Goal: Transaction & Acquisition: Book appointment/travel/reservation

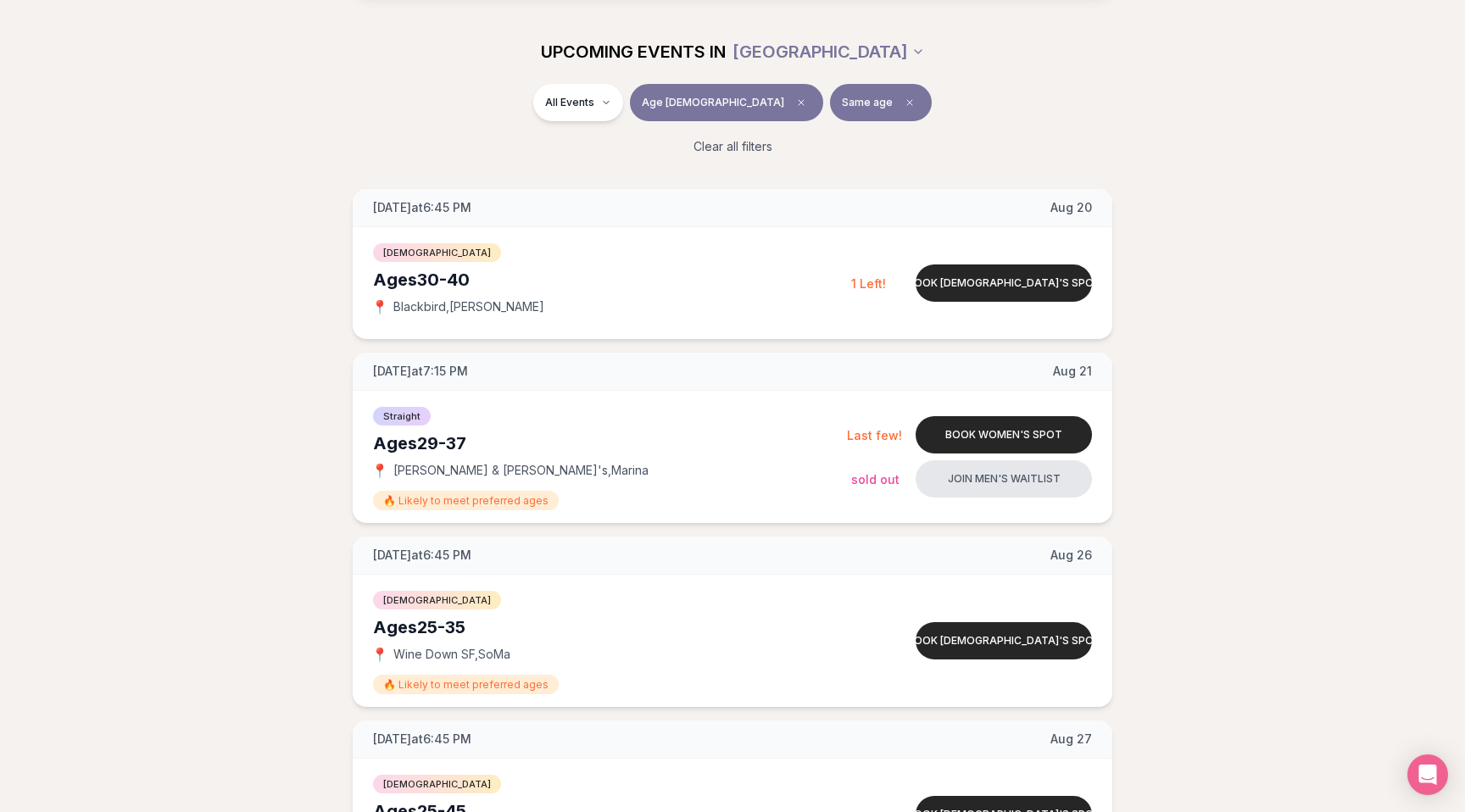
scroll to position [207, 0]
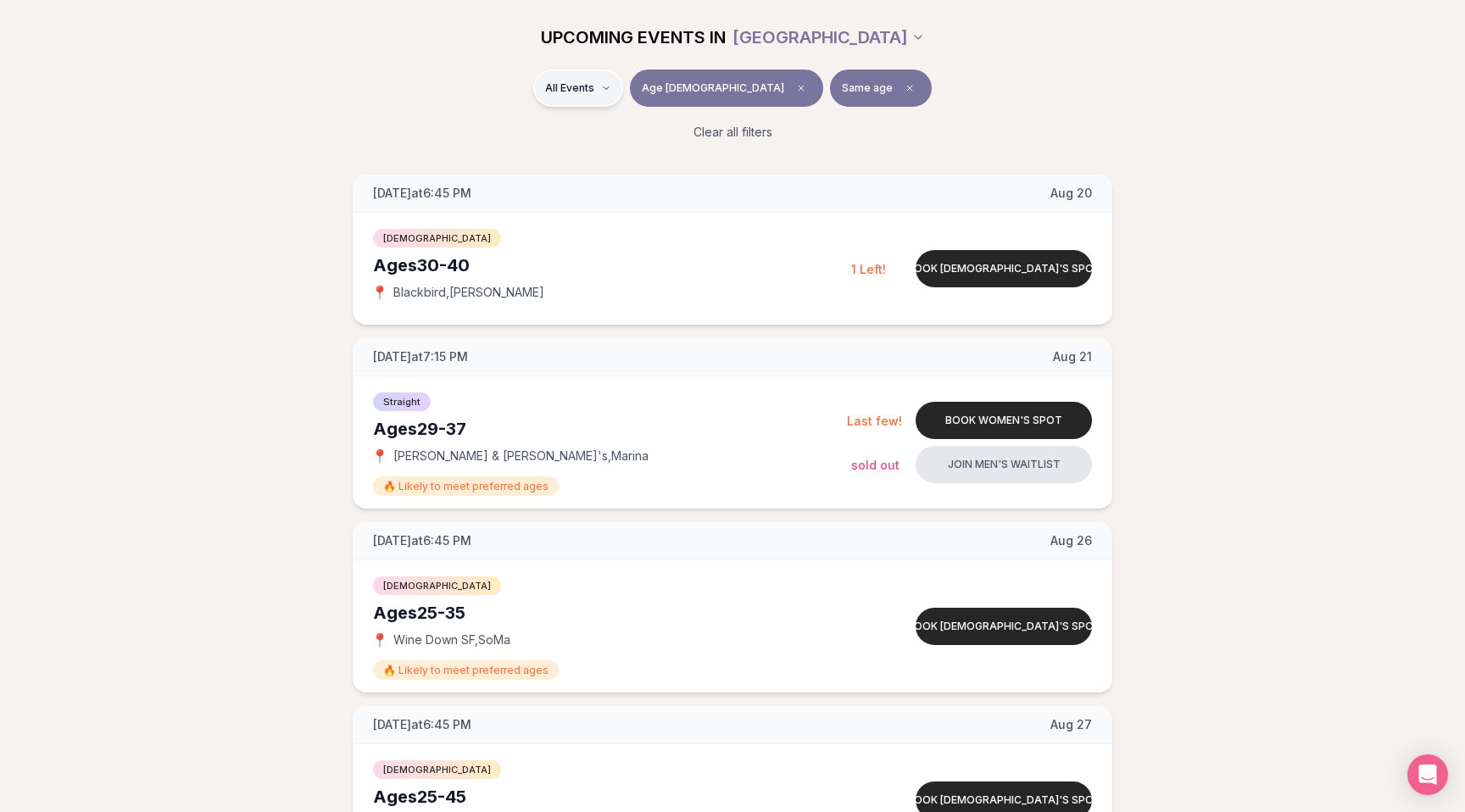
click at [616, 125] on span "Straight" at bounding box center [597, 132] width 43 height 17
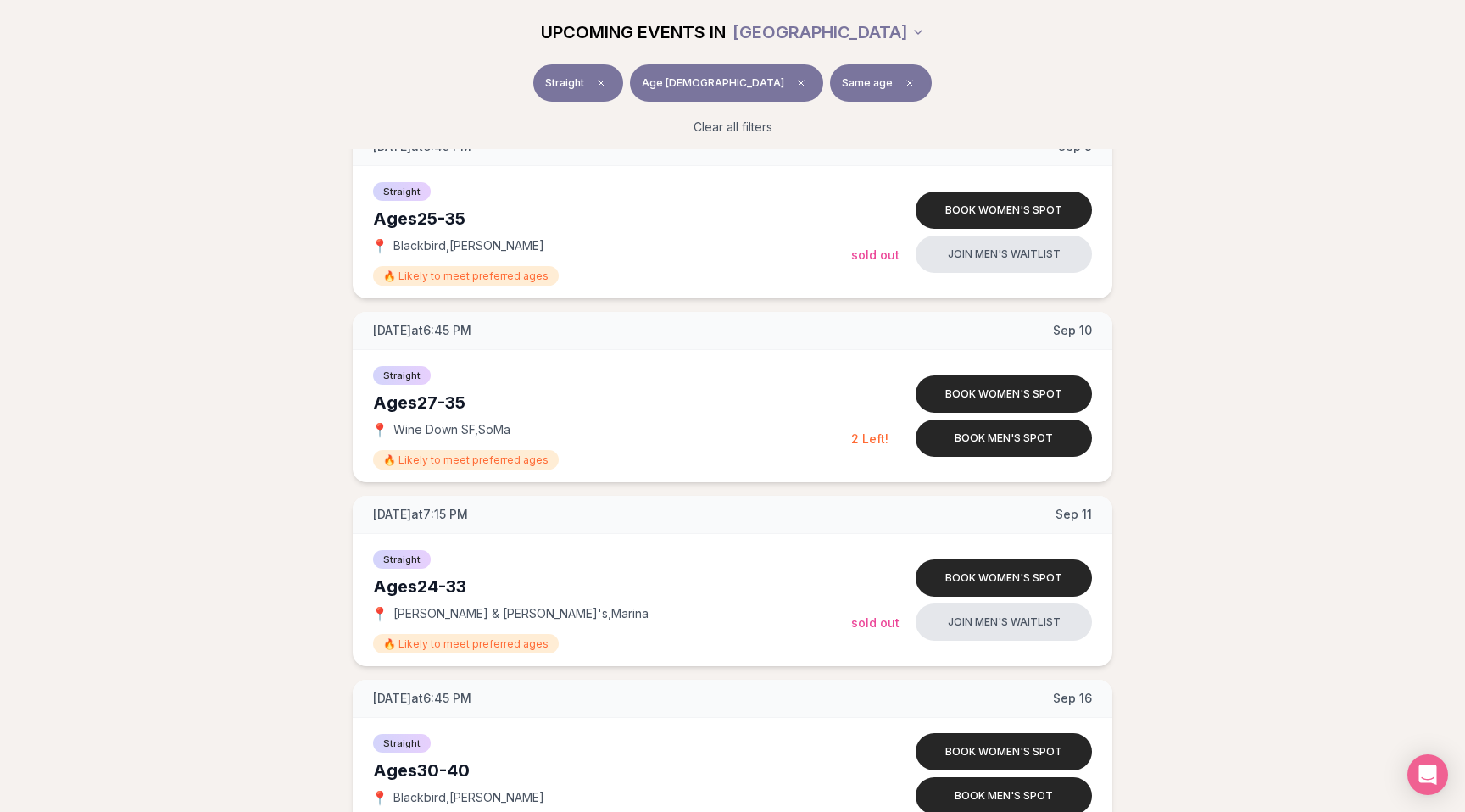
scroll to position [1134, 0]
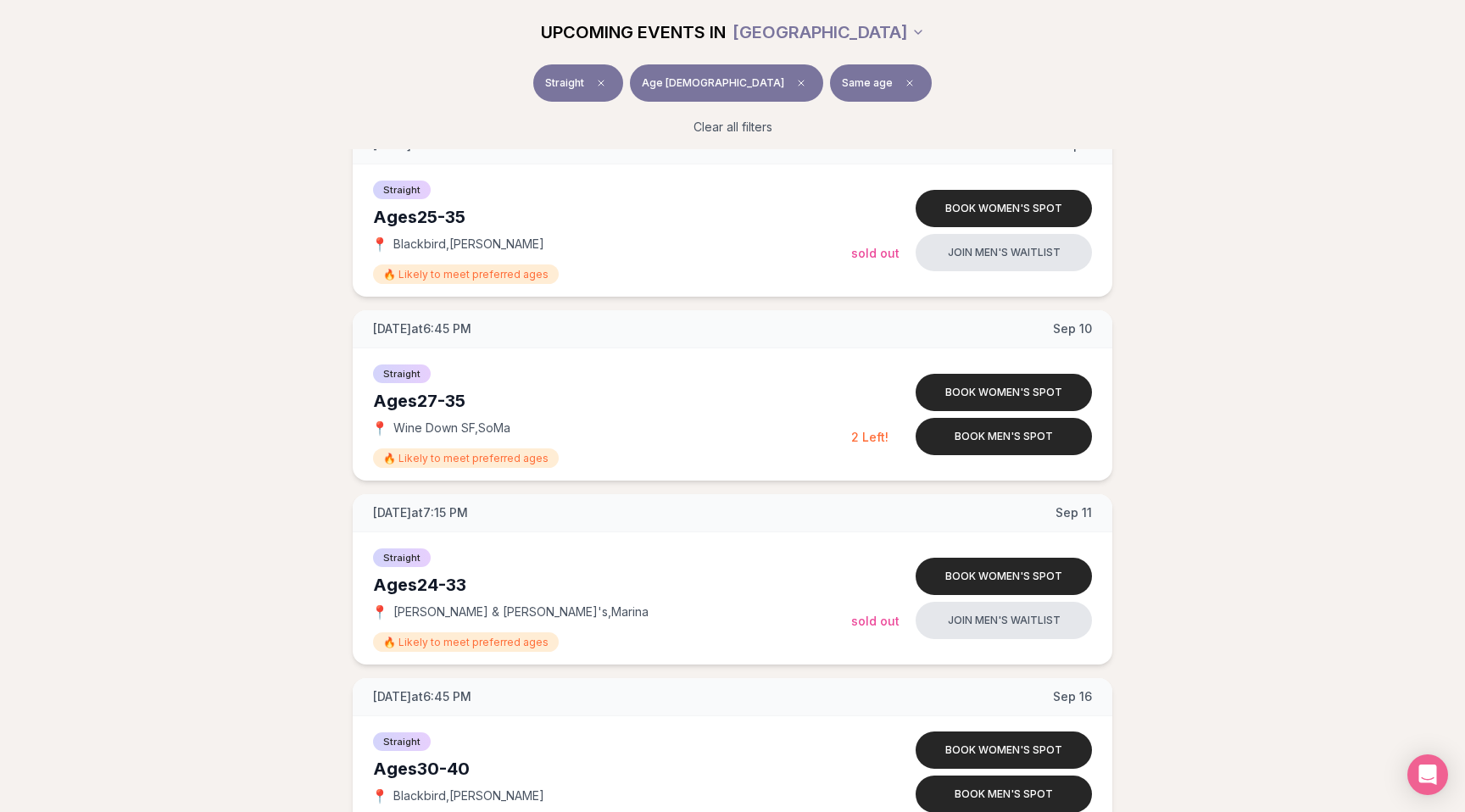
click at [245, 461] on div "Thursday at 7:15 PM Aug 21 Ages 29-37 Straight 📍 Rick & Roxy's , Marina 🔥 Likel…" at bounding box center [732, 406] width 1411 height 2317
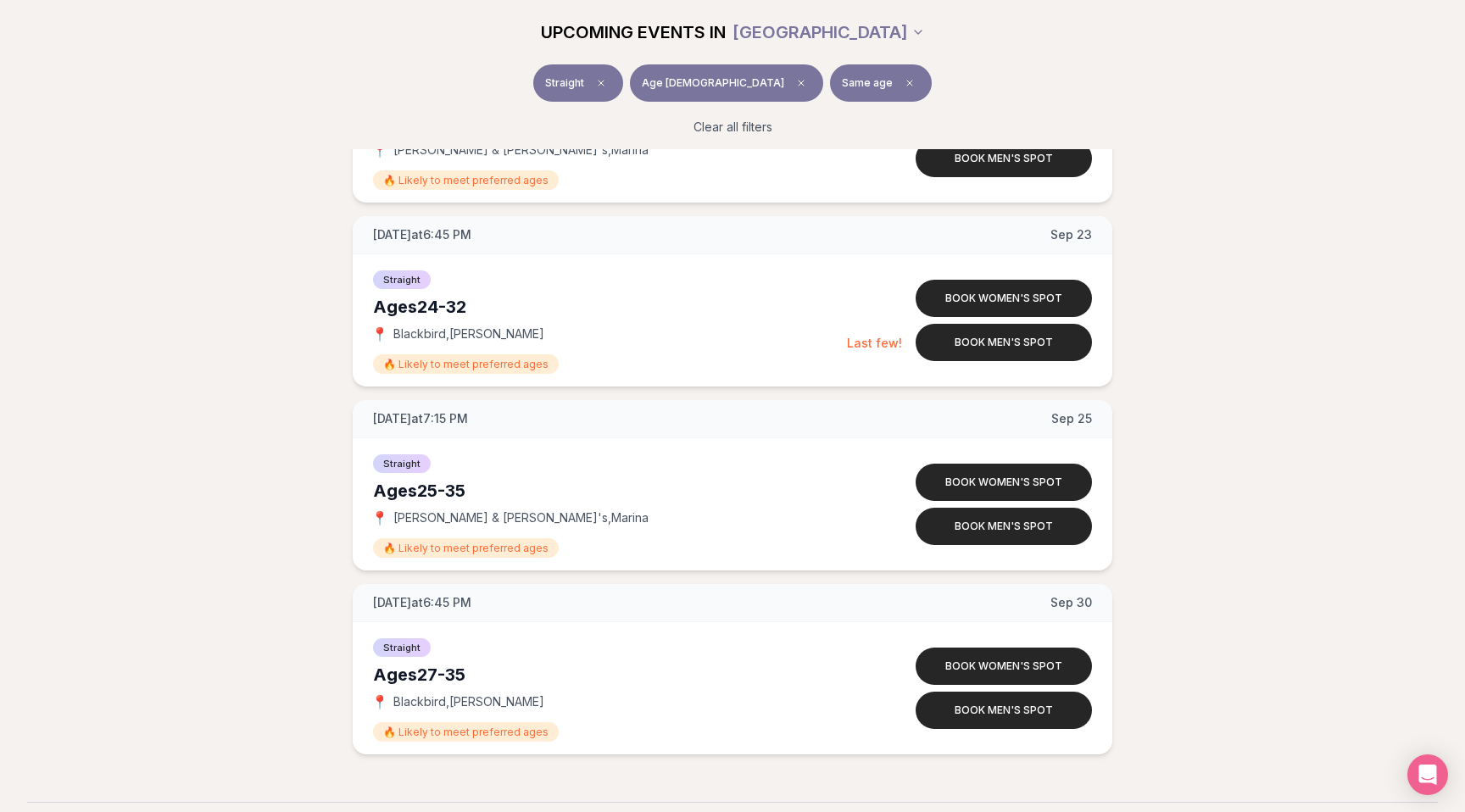
scroll to position [1949, 0]
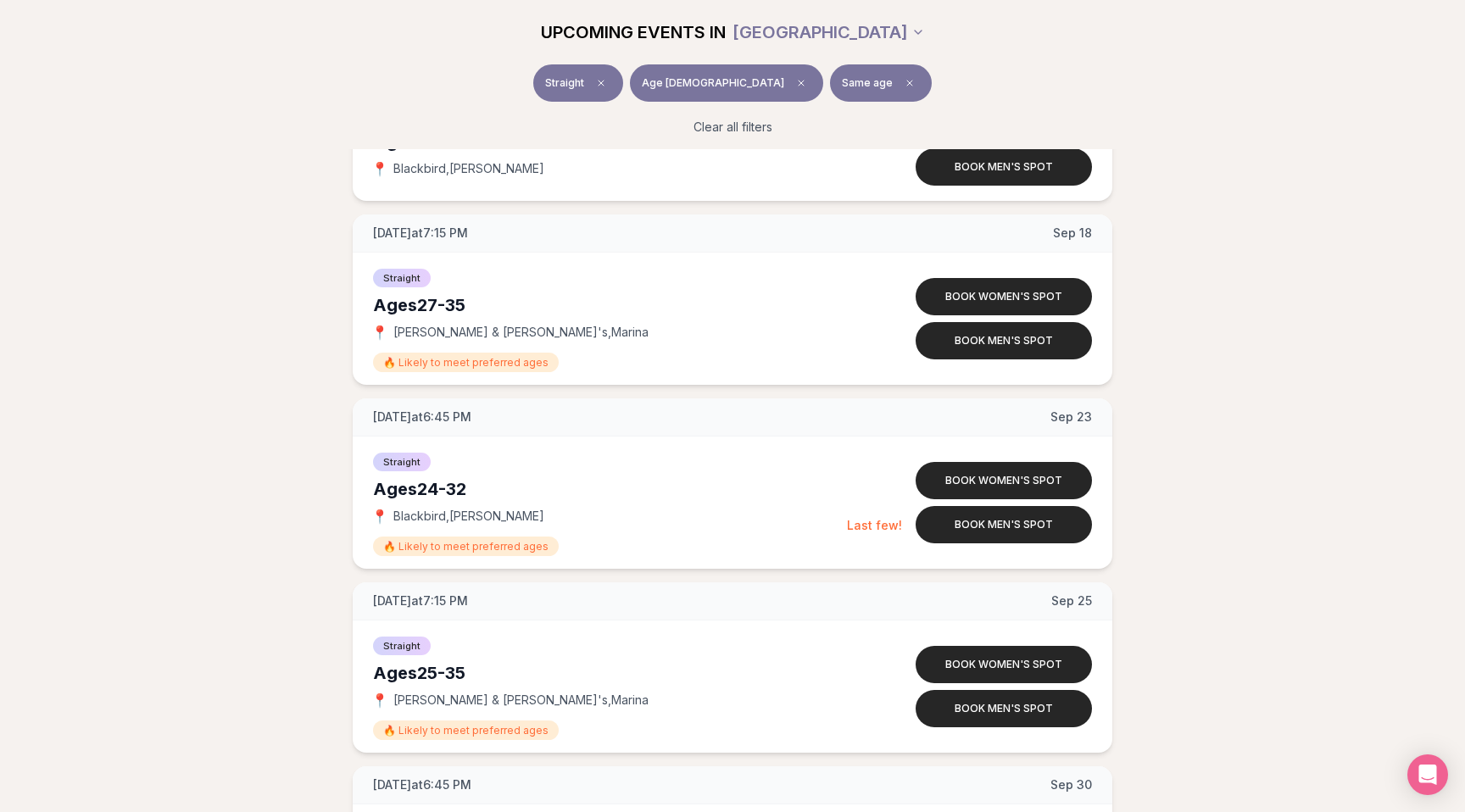
scroll to position [1769, 0]
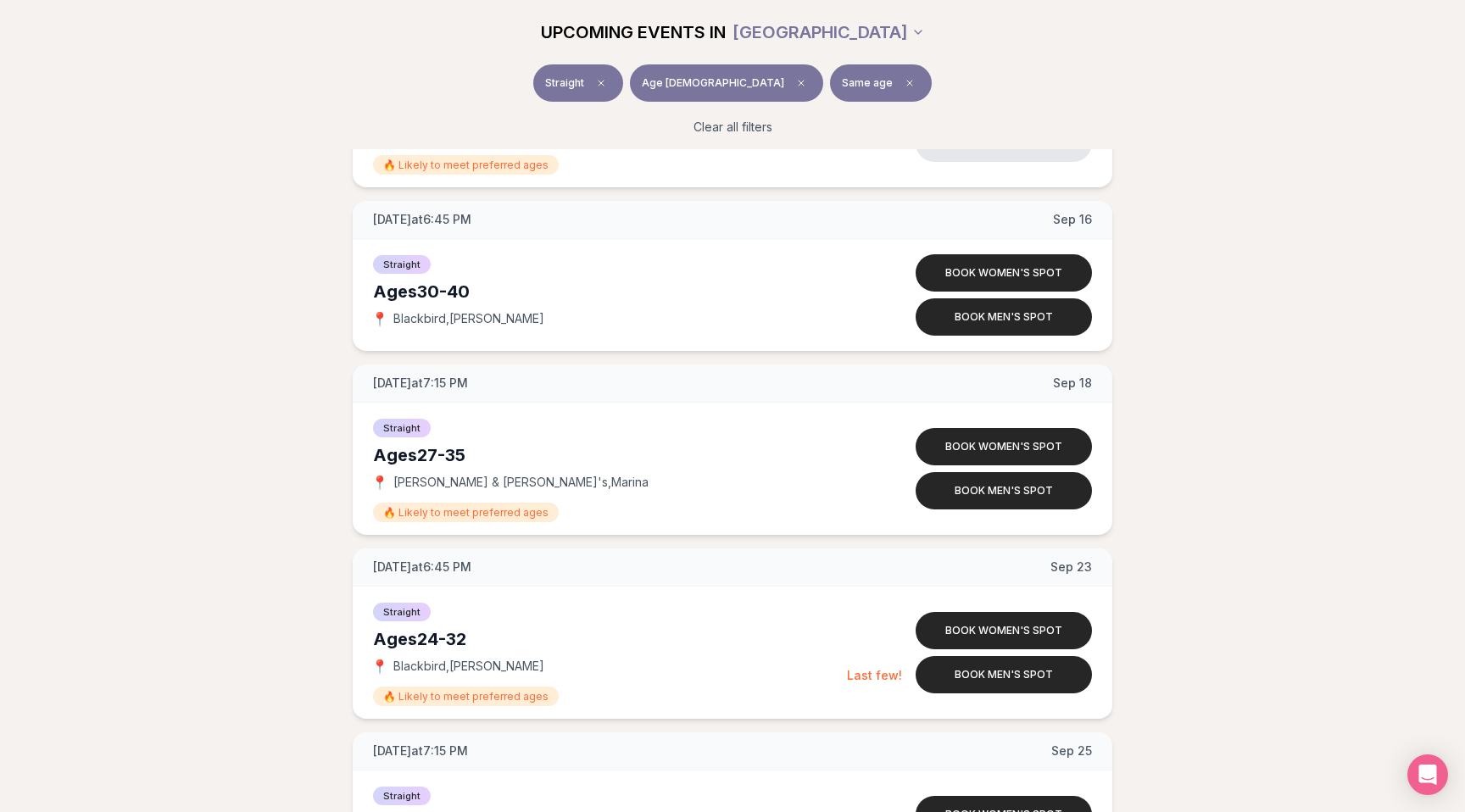
scroll to position [1611, 0]
click at [423, 481] on span "Rick & Roxy's , Marina" at bounding box center [521, 482] width 255 height 17
click at [448, 482] on span "Rick & Roxy's , Marina" at bounding box center [521, 482] width 255 height 17
click at [455, 483] on span "Rick & Roxy's , Marina" at bounding box center [521, 482] width 255 height 17
click at [463, 484] on span "Rick & Roxy's , Marina" at bounding box center [521, 482] width 255 height 17
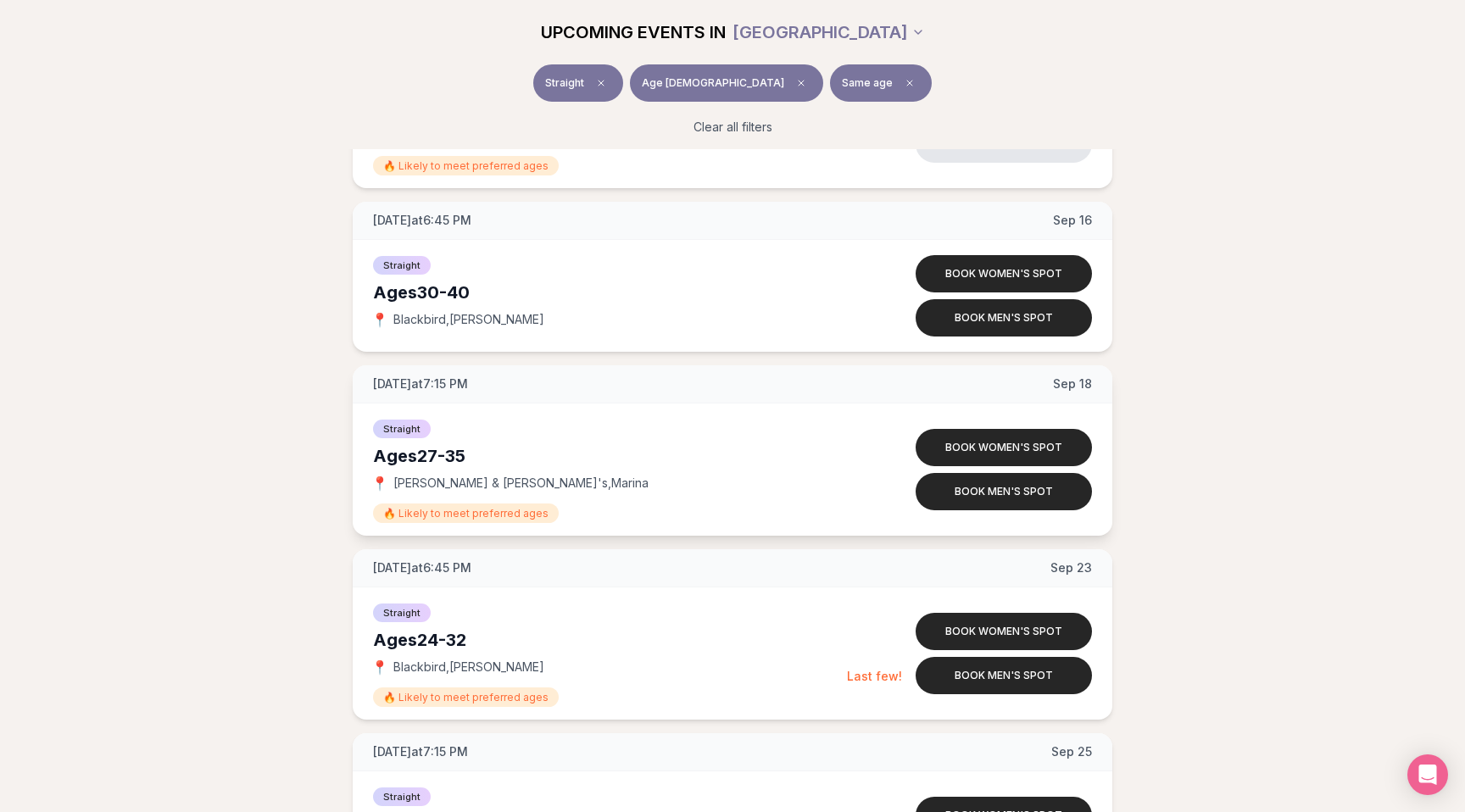
click at [460, 483] on span "Rick & Roxy's , Marina" at bounding box center [521, 482] width 255 height 17
click at [480, 483] on span "Rick & Roxy's , Marina" at bounding box center [521, 482] width 255 height 17
click at [499, 483] on span "Rick & Roxy's , Marina" at bounding box center [521, 482] width 255 height 17
click at [504, 483] on span "Rick & Roxy's , Marina" at bounding box center [521, 482] width 255 height 17
click at [510, 483] on span "Rick & Roxy's , Marina" at bounding box center [521, 482] width 255 height 17
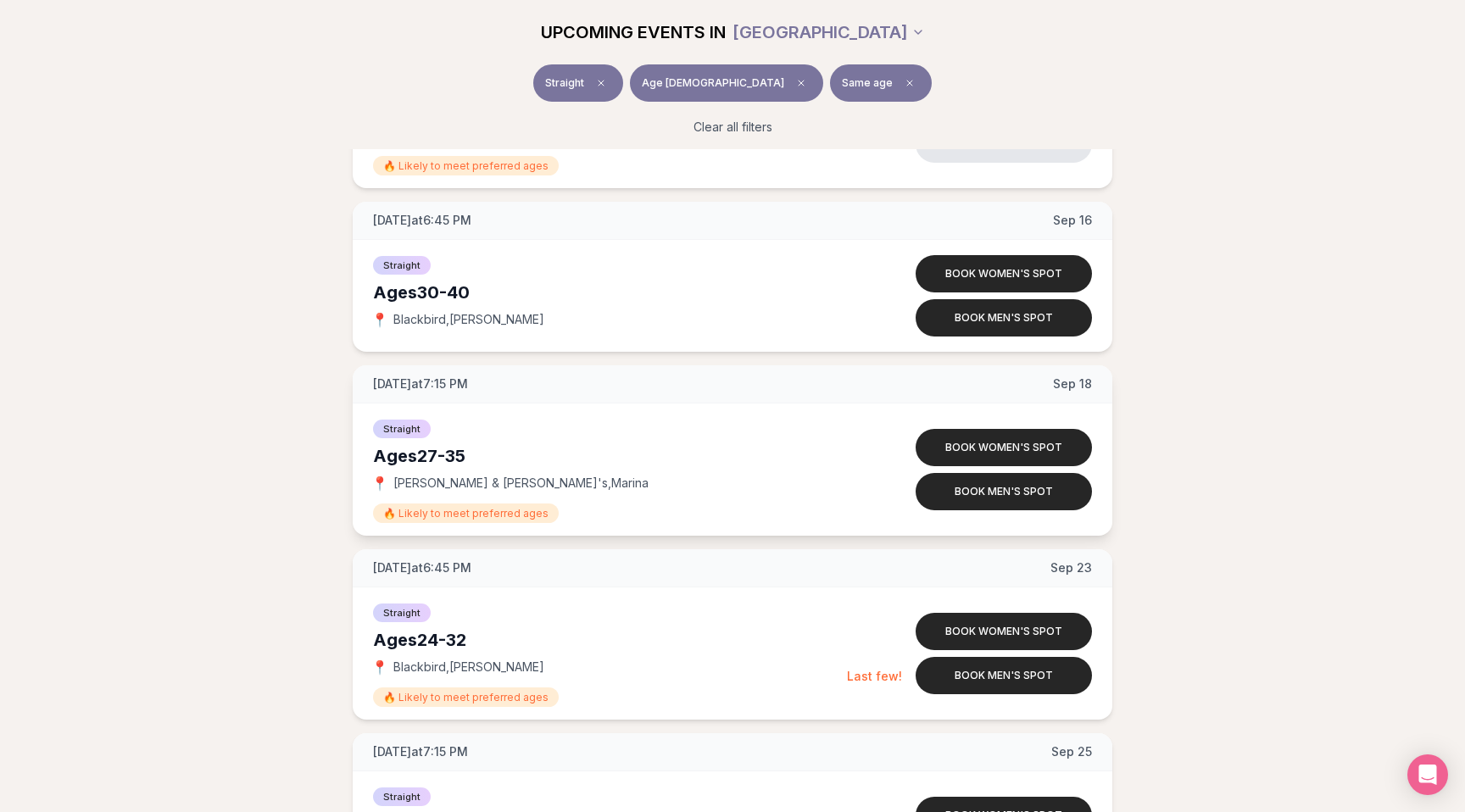
click at [498, 482] on span "Rick & Roxy's , Marina" at bounding box center [521, 482] width 255 height 17
click at [504, 482] on span "Rick & Roxy's , Marina" at bounding box center [521, 482] width 255 height 17
click at [511, 483] on span "Rick & Roxy's , Marina" at bounding box center [521, 482] width 255 height 17
click at [500, 482] on span "Rick & Roxy's , Marina" at bounding box center [521, 482] width 255 height 17
click at [503, 483] on span "Rick & Roxy's , Marina" at bounding box center [521, 482] width 255 height 17
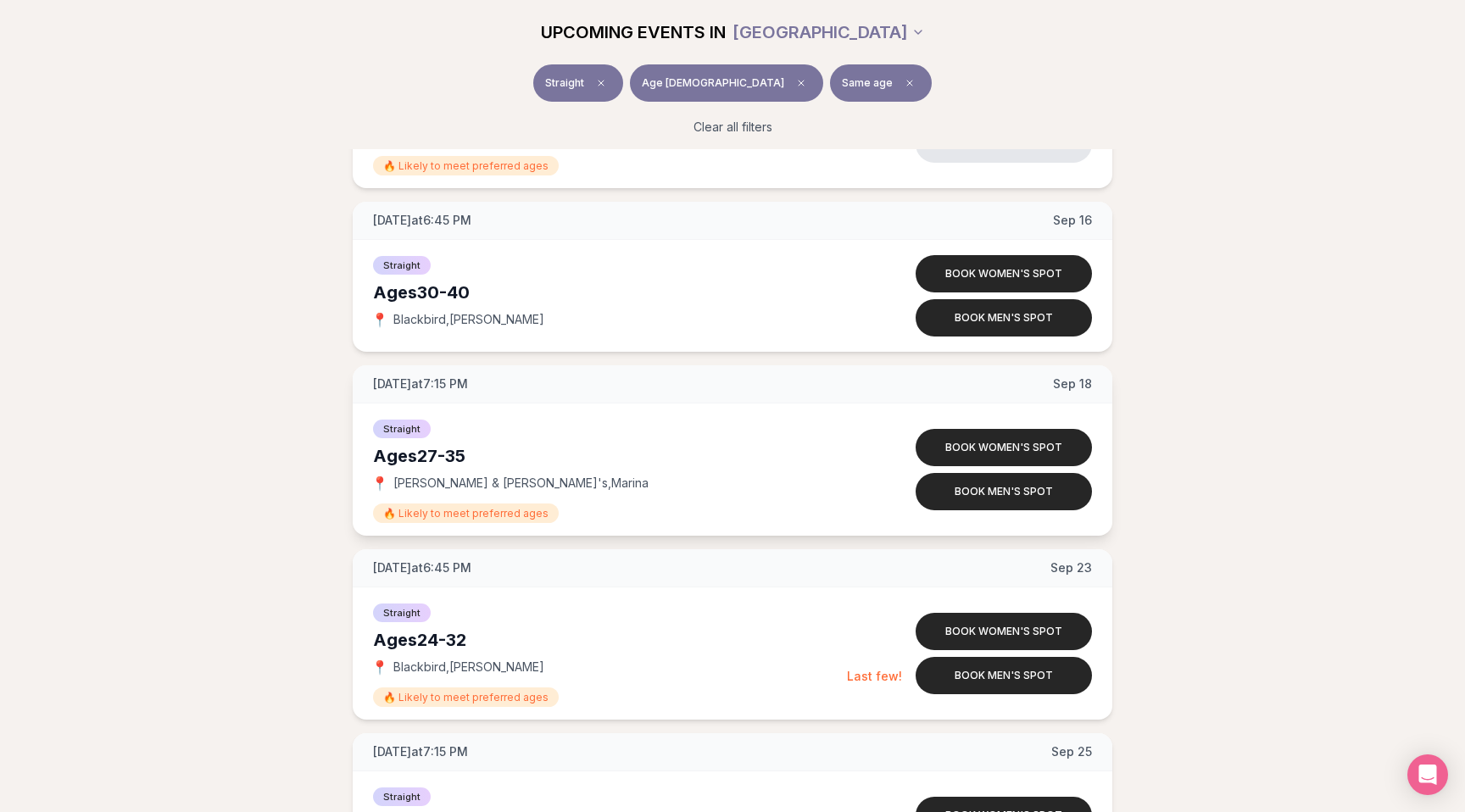
click at [510, 483] on span "Rick & Roxy's , Marina" at bounding box center [521, 482] width 255 height 17
click at [499, 482] on span "Rick & Roxy's , Marina" at bounding box center [521, 482] width 255 height 17
click at [504, 482] on span "Rick & Roxy's , Marina" at bounding box center [521, 482] width 255 height 17
click at [510, 483] on span "Rick & Roxy's , Marina" at bounding box center [521, 482] width 255 height 17
click at [498, 482] on span "Rick & Roxy's , Marina" at bounding box center [521, 482] width 255 height 17
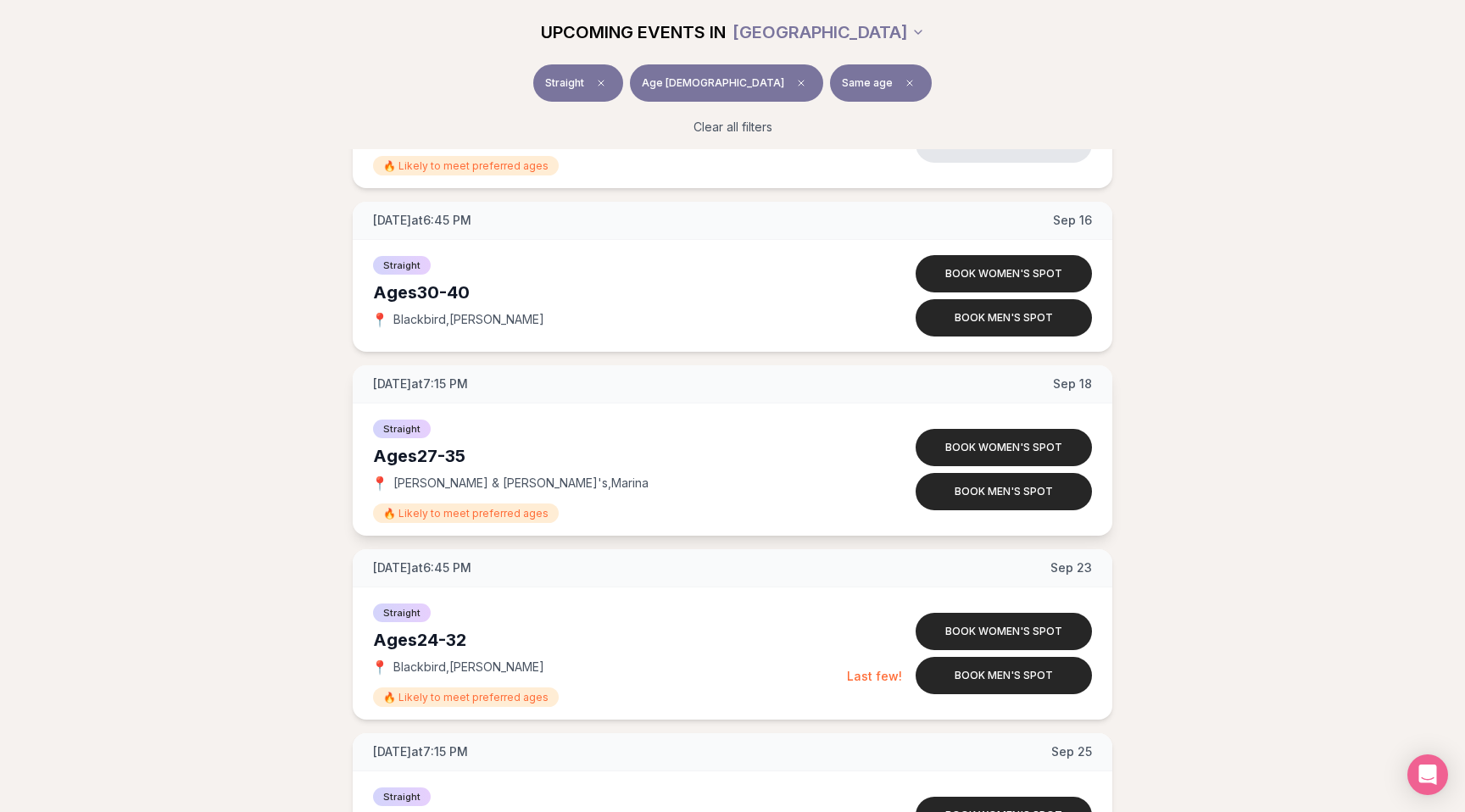
click at [503, 482] on span "Rick & Roxy's , Marina" at bounding box center [521, 482] width 255 height 17
click at [459, 454] on div "Ages [DEMOGRAPHIC_DATA]" at bounding box center [612, 455] width 478 height 23
click at [459, 455] on div "Ages [DEMOGRAPHIC_DATA]" at bounding box center [612, 455] width 478 height 23
click at [429, 454] on div "Ages [DEMOGRAPHIC_DATA]" at bounding box center [612, 455] width 478 height 23
click at [395, 431] on span "Straight" at bounding box center [402, 428] width 57 height 18
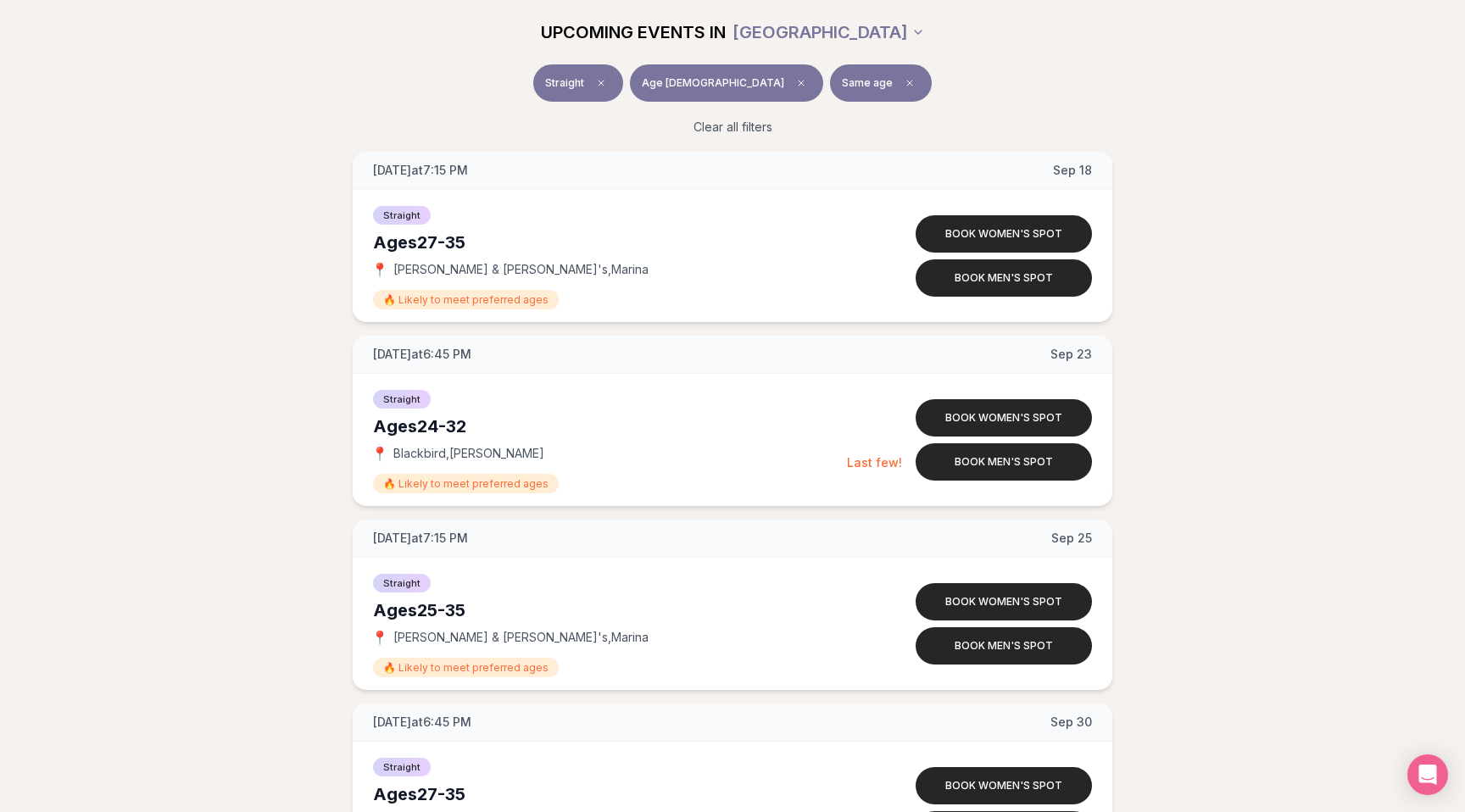
scroll to position [1826, 0]
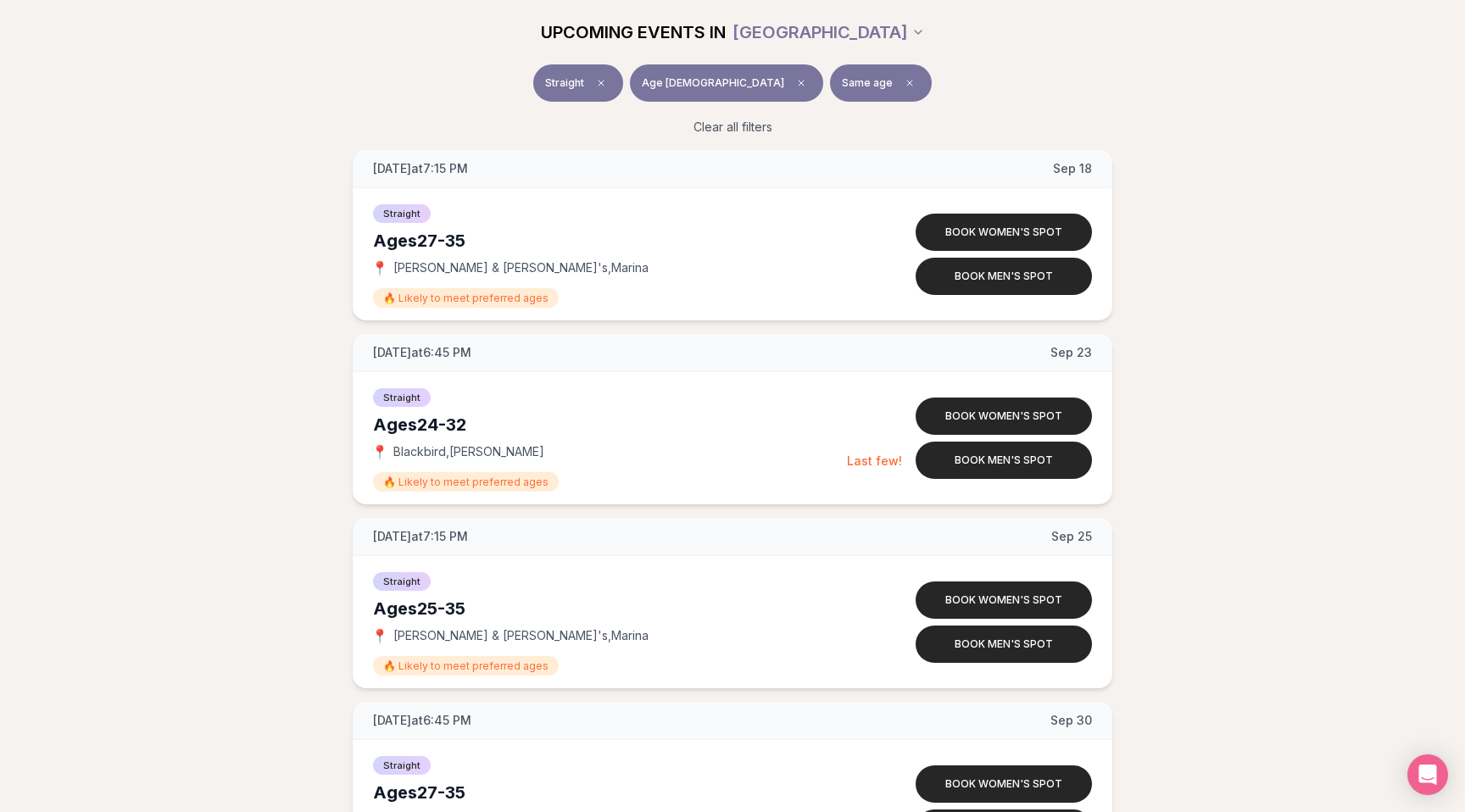
click at [439, 424] on div "Ages 24-32" at bounding box center [610, 424] width 474 height 23
click at [460, 425] on div "Ages 24-32" at bounding box center [610, 424] width 474 height 23
click at [447, 351] on span "Tuesday at 6:45 PM" at bounding box center [422, 352] width 98 height 17
click at [455, 352] on span "Tuesday at 6:45 PM" at bounding box center [422, 352] width 98 height 17
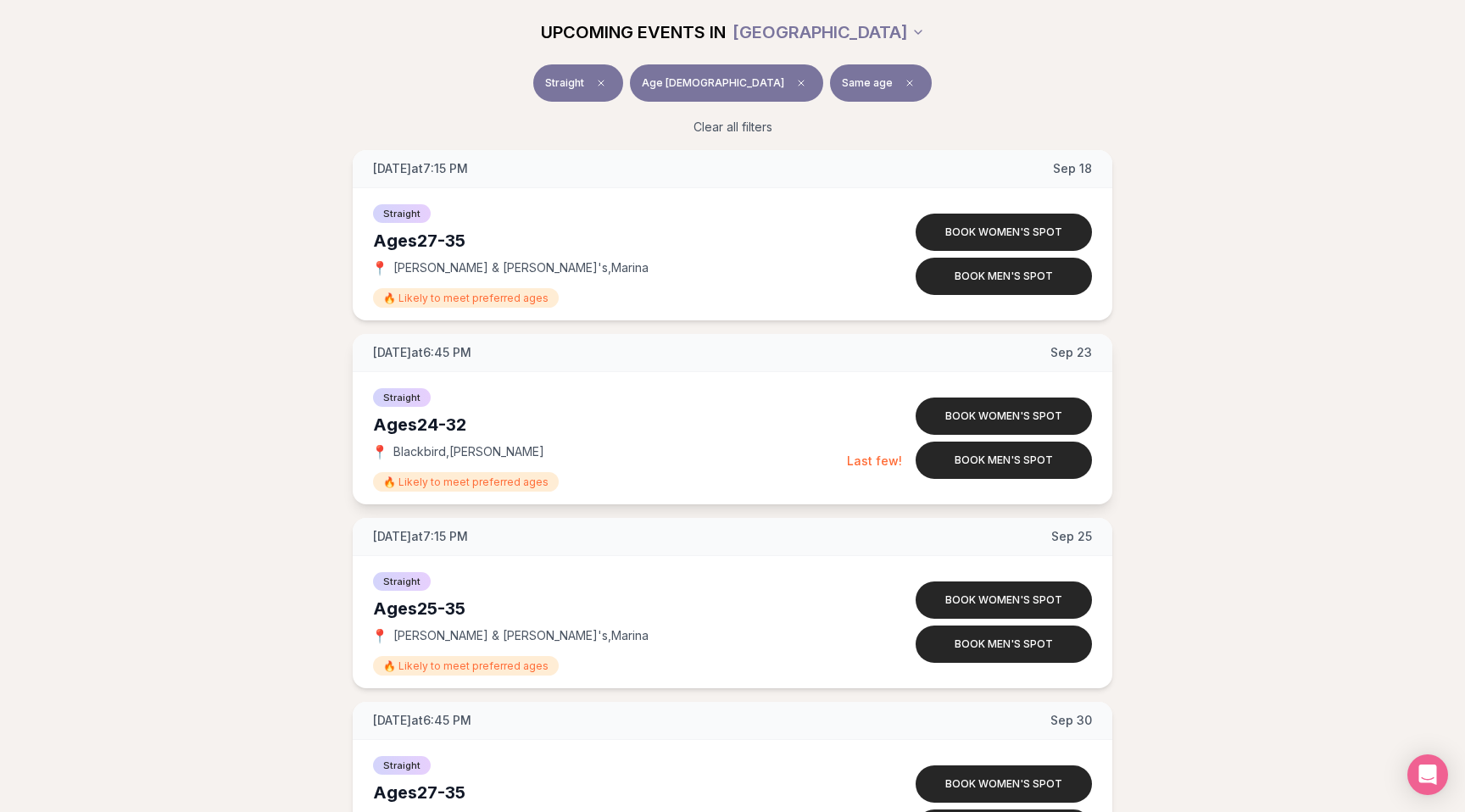
click at [460, 352] on span "Tuesday at 6:45 PM" at bounding box center [422, 352] width 98 height 17
click at [472, 352] on span "Tuesday at 6:45 PM" at bounding box center [422, 352] width 98 height 17
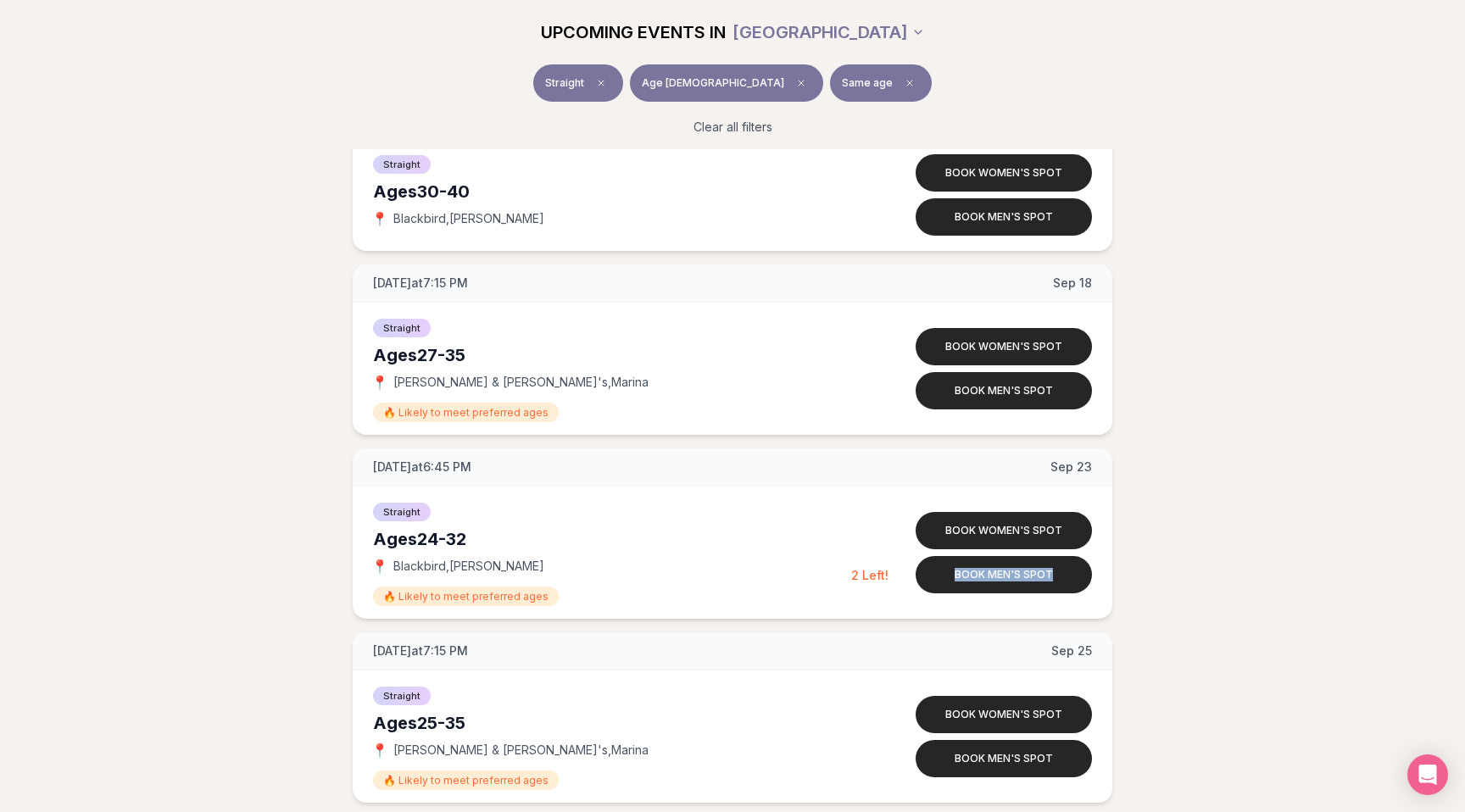
scroll to position [1713, 0]
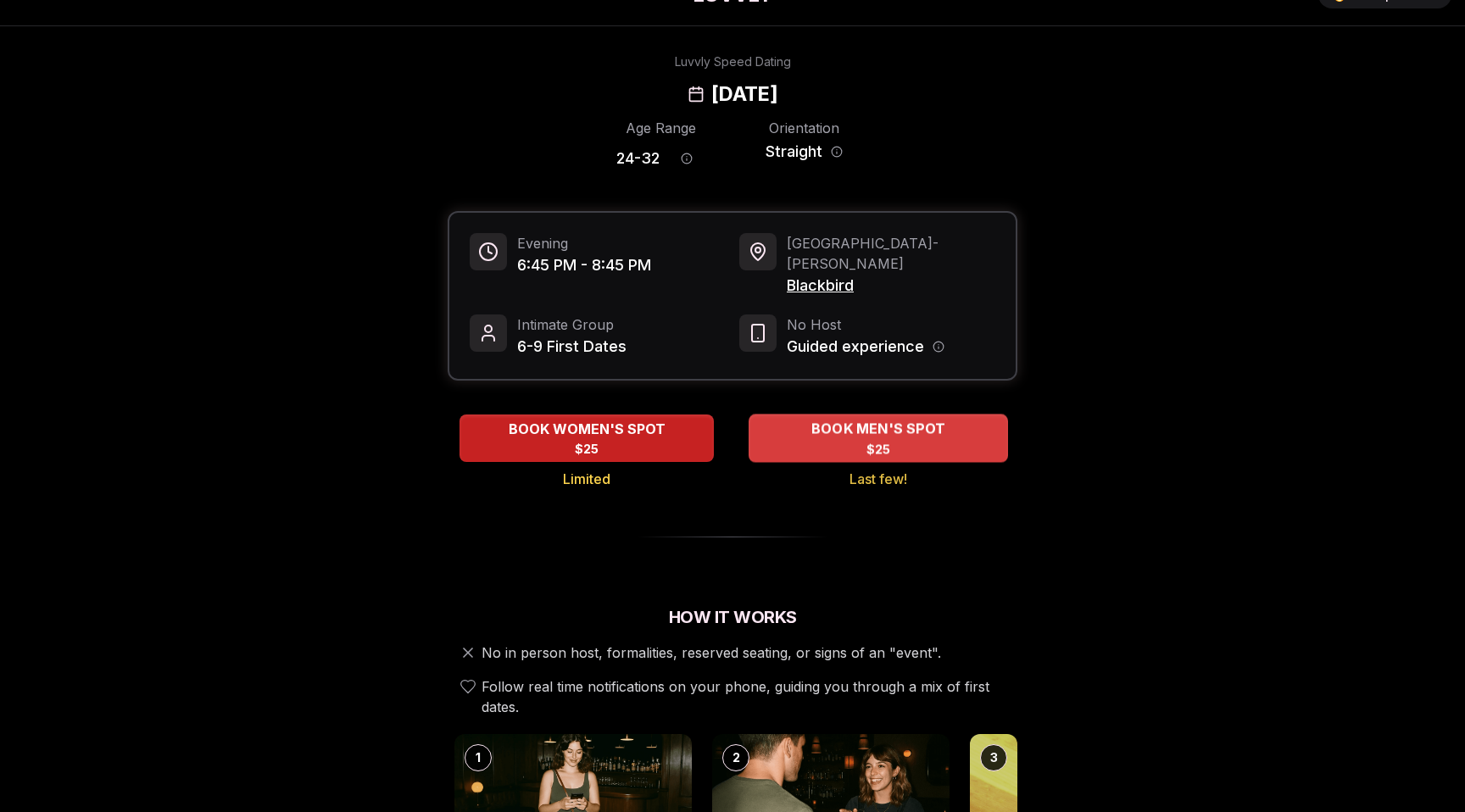
scroll to position [37, 0]
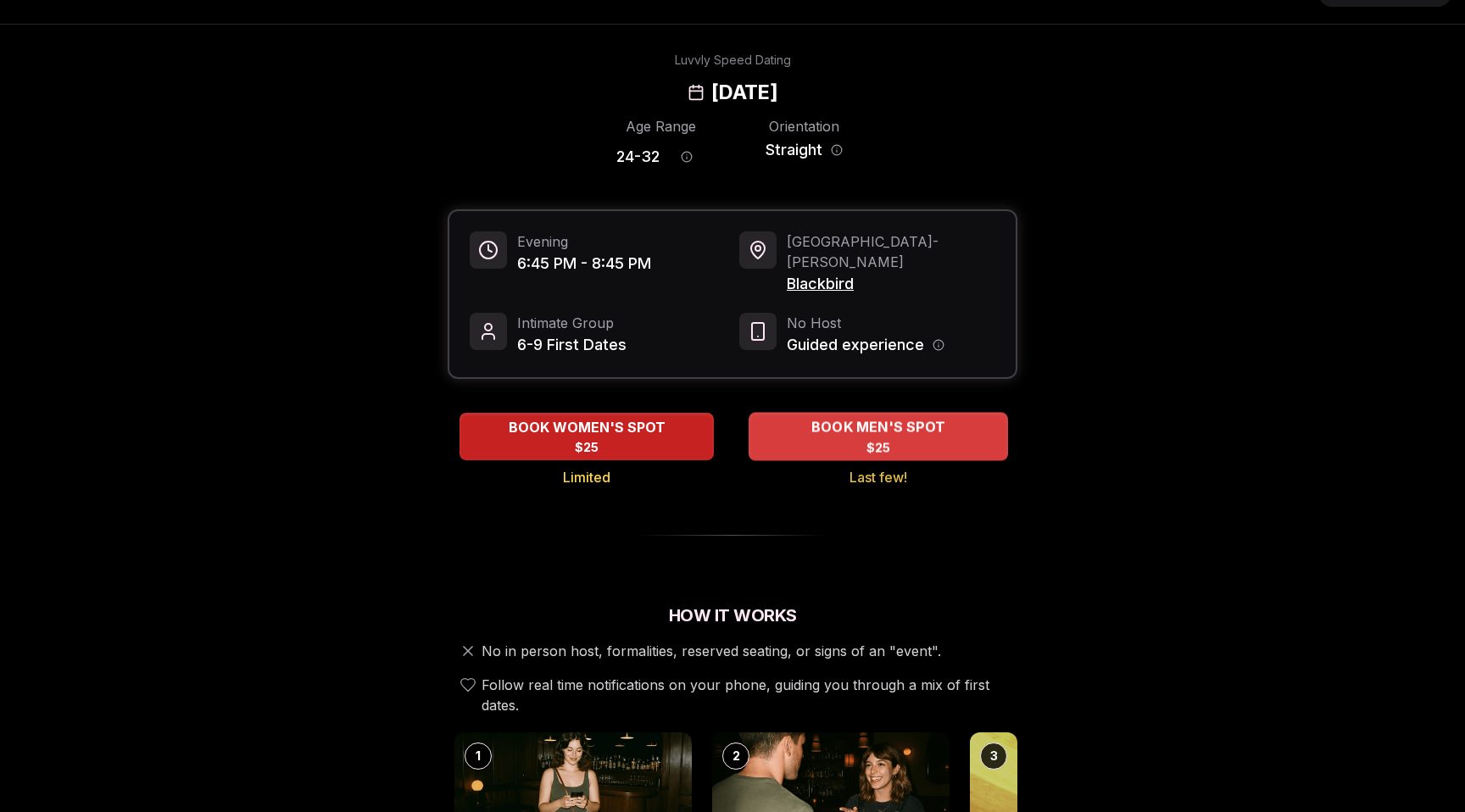
click at [884, 417] on span "BOOK MEN'S SPOT" at bounding box center [878, 426] width 141 height 20
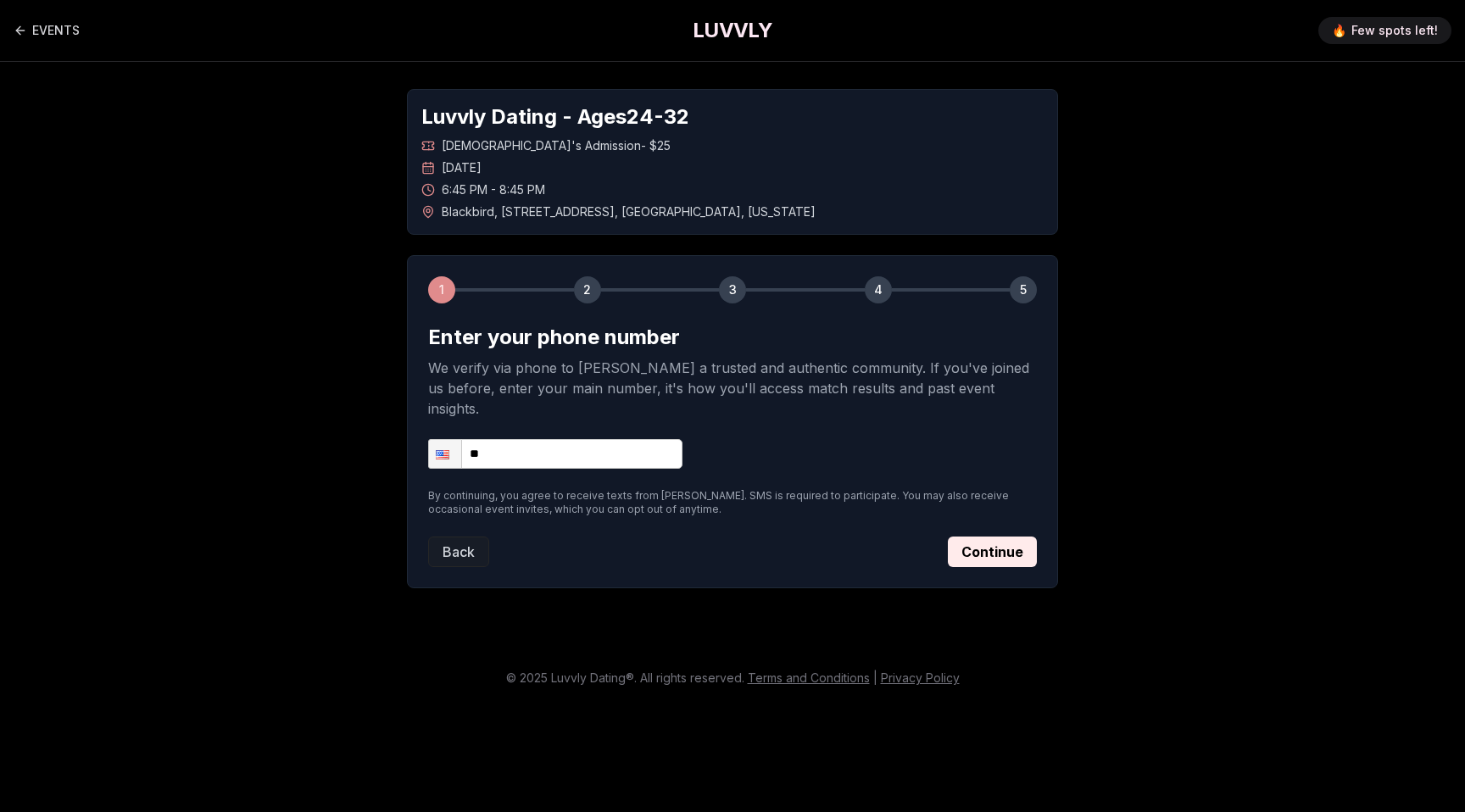
click at [592, 440] on input "**" at bounding box center [555, 454] width 254 height 30
type input "**********"
click at [1009, 544] on button "Continue" at bounding box center [992, 552] width 89 height 30
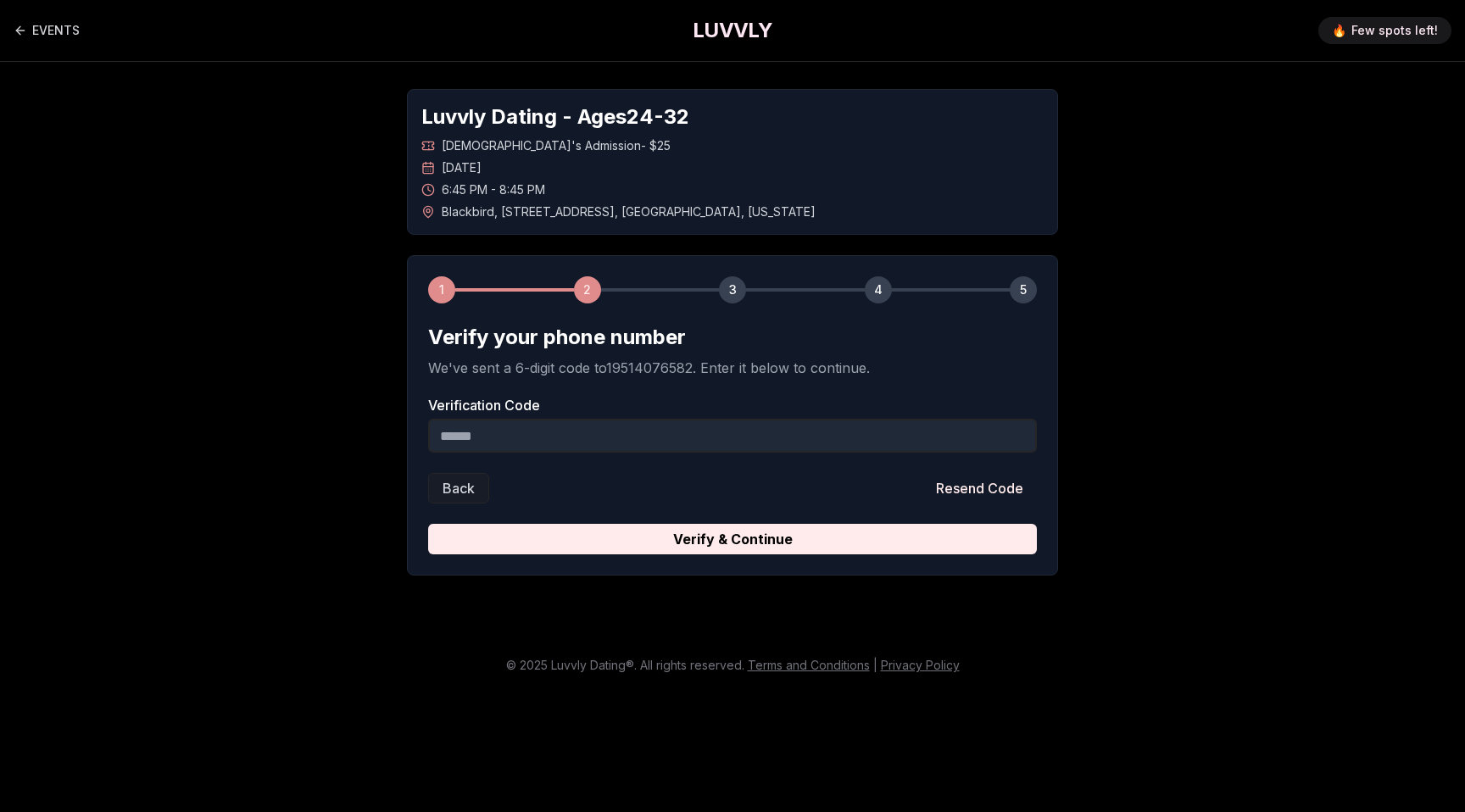
click at [529, 435] on input "Verification Code" at bounding box center [732, 435] width 608 height 34
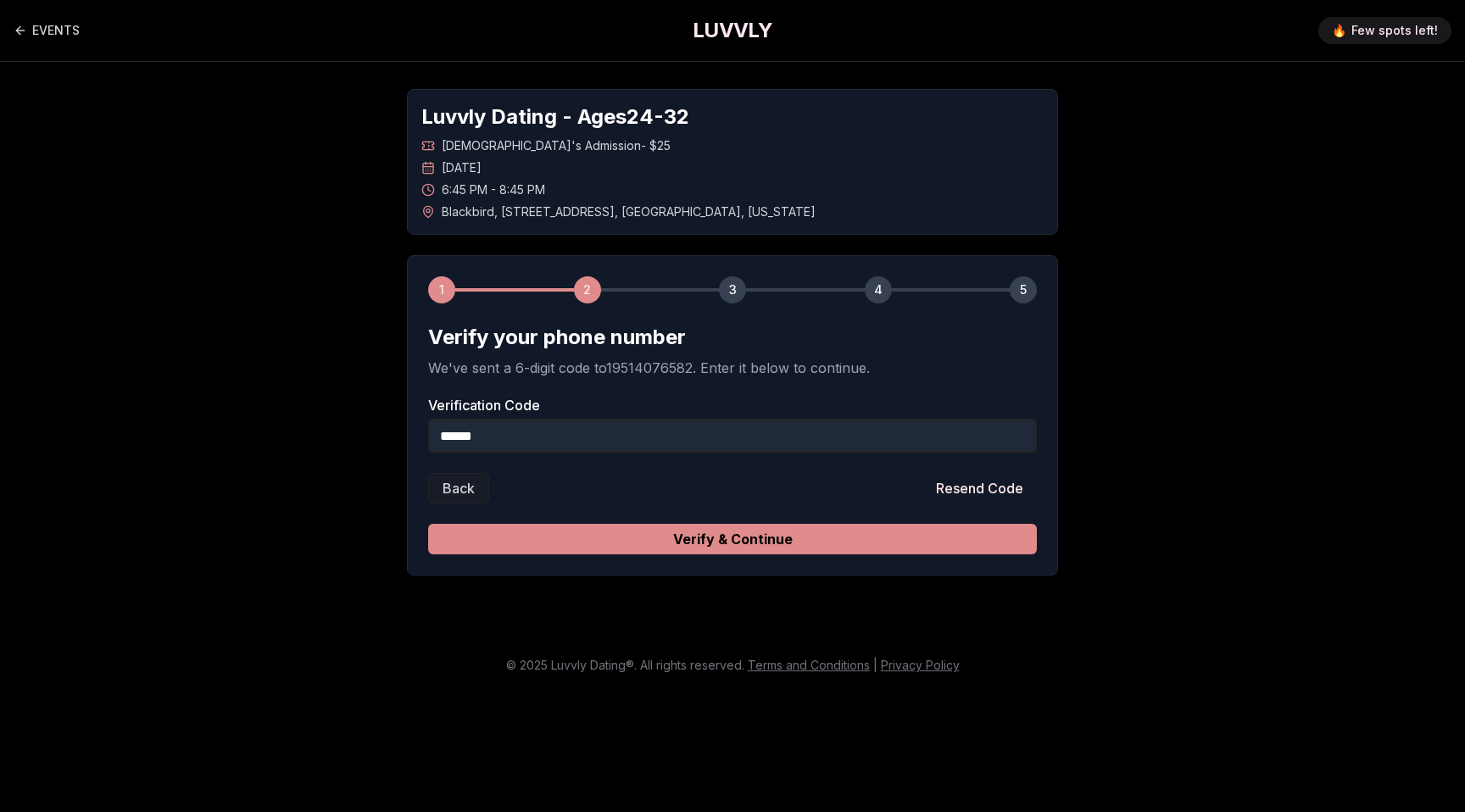
type input "******"
click at [707, 549] on button "Verify & Continue" at bounding box center [732, 539] width 608 height 30
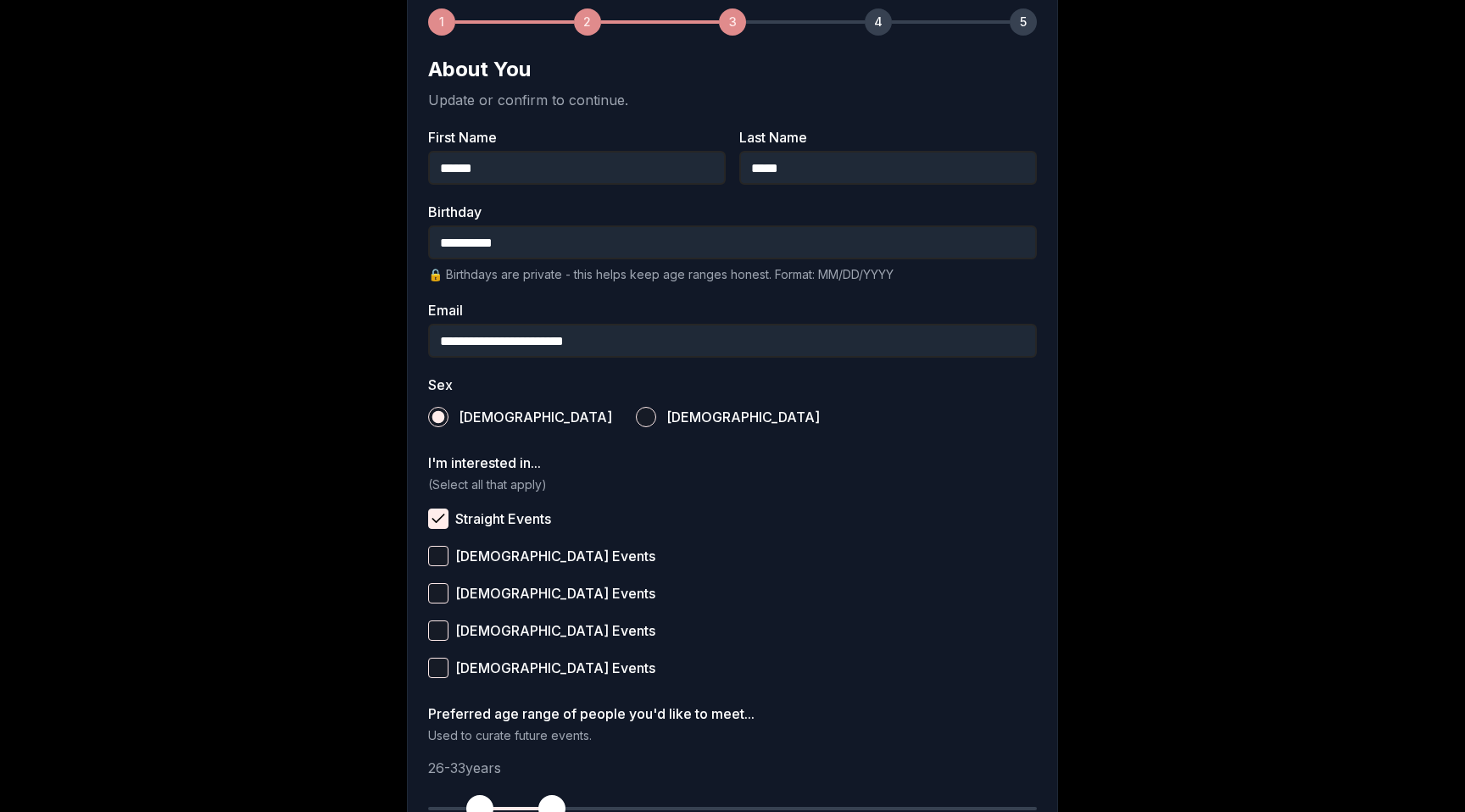
scroll to position [466, 0]
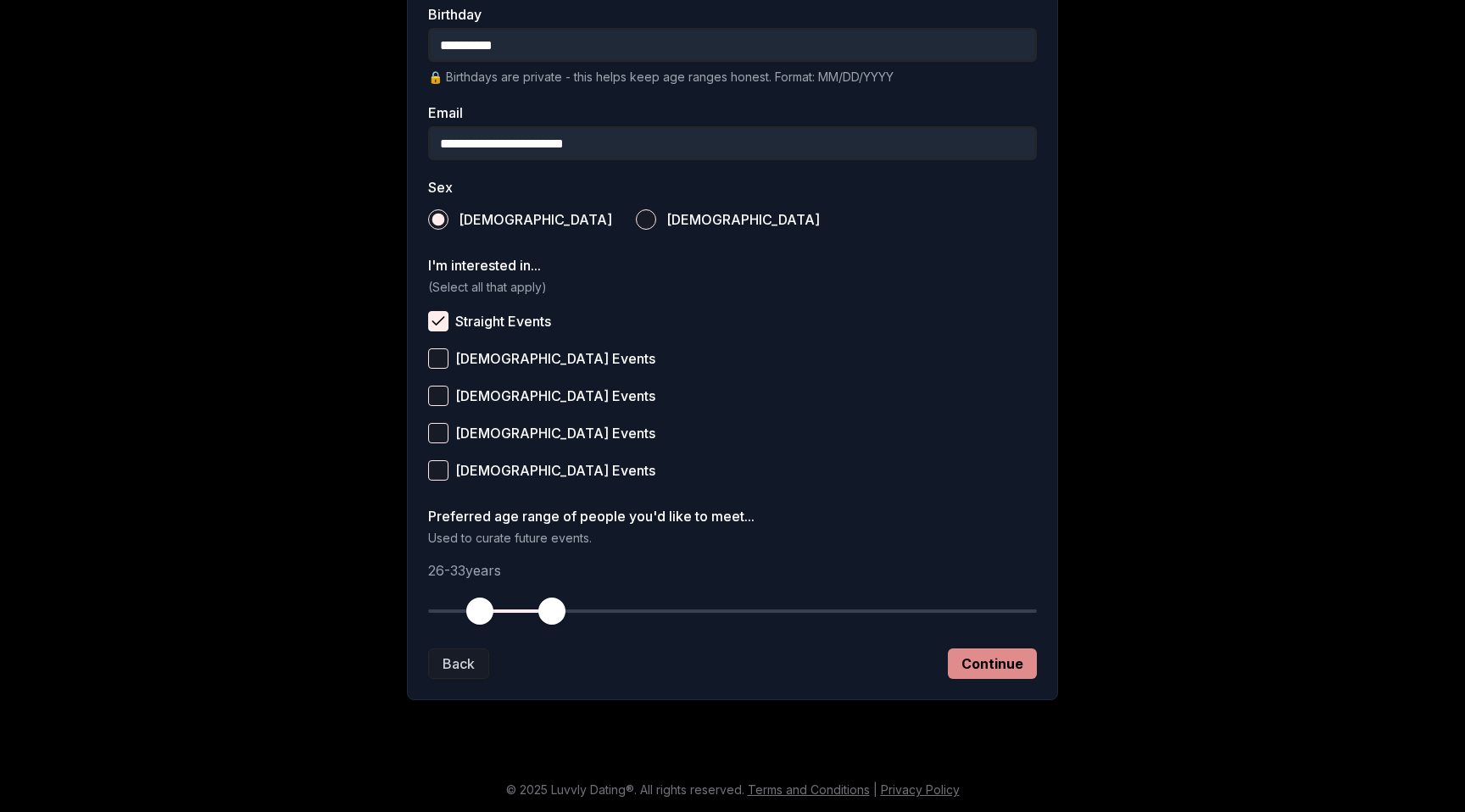
click at [952, 664] on button "Continue" at bounding box center [992, 663] width 89 height 30
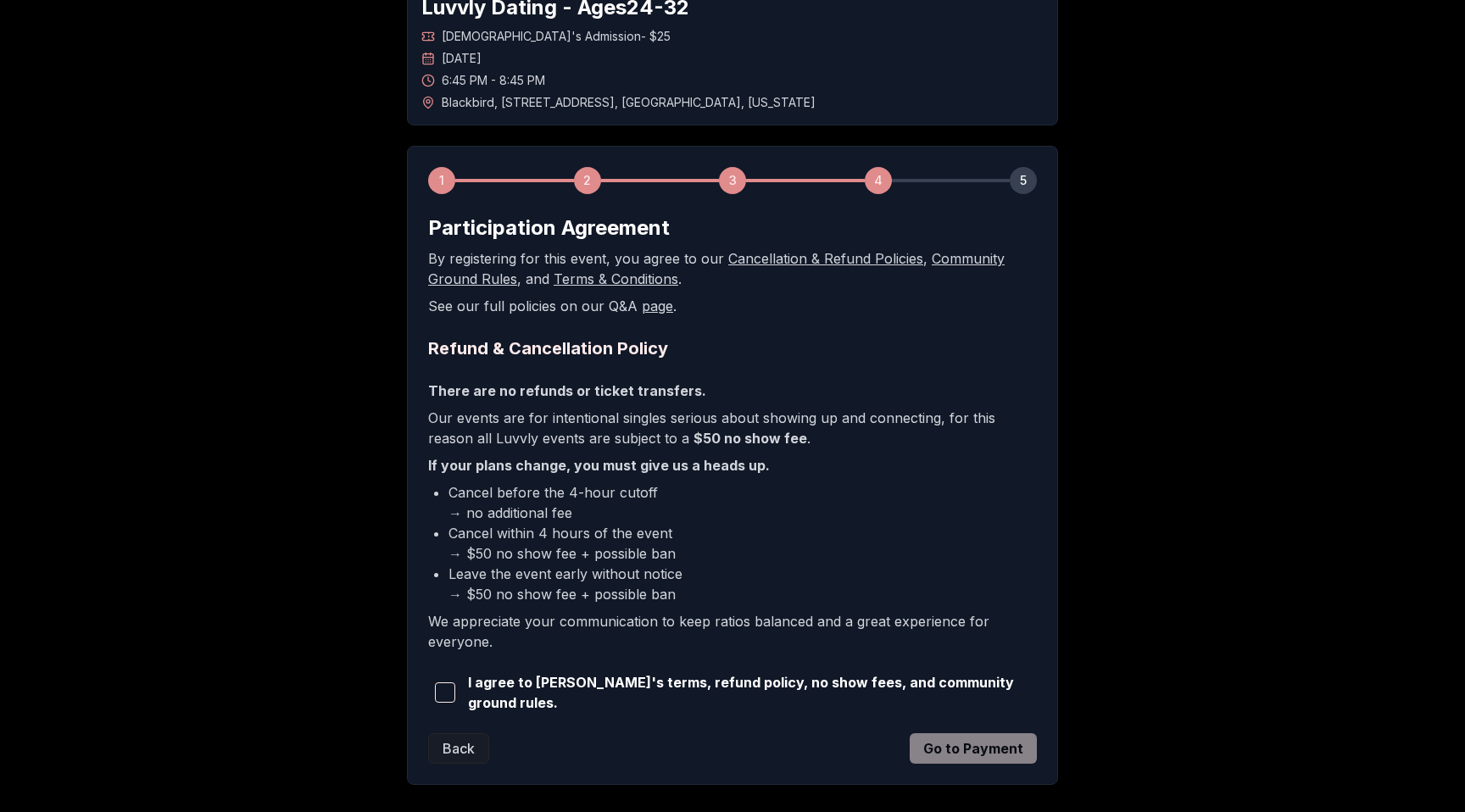
scroll to position [191, 0]
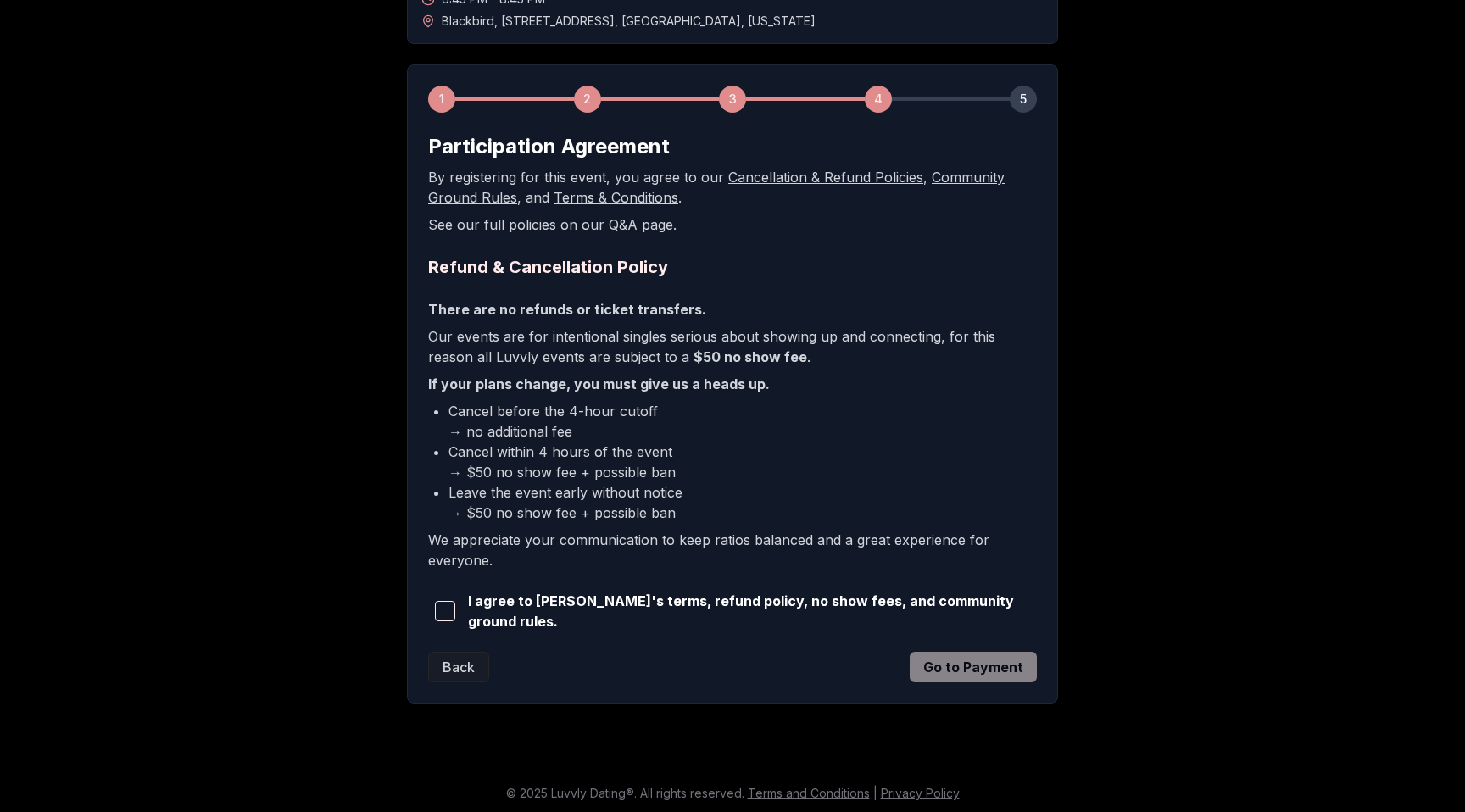
click at [447, 606] on span "button" at bounding box center [445, 611] width 20 height 20
click at [975, 684] on div "1 2 3 4 5 Participation Agreement By registering for this event, you agree to o…" at bounding box center [733, 384] width 651 height 639
click at [958, 661] on button "Go to Payment" at bounding box center [973, 667] width 127 height 30
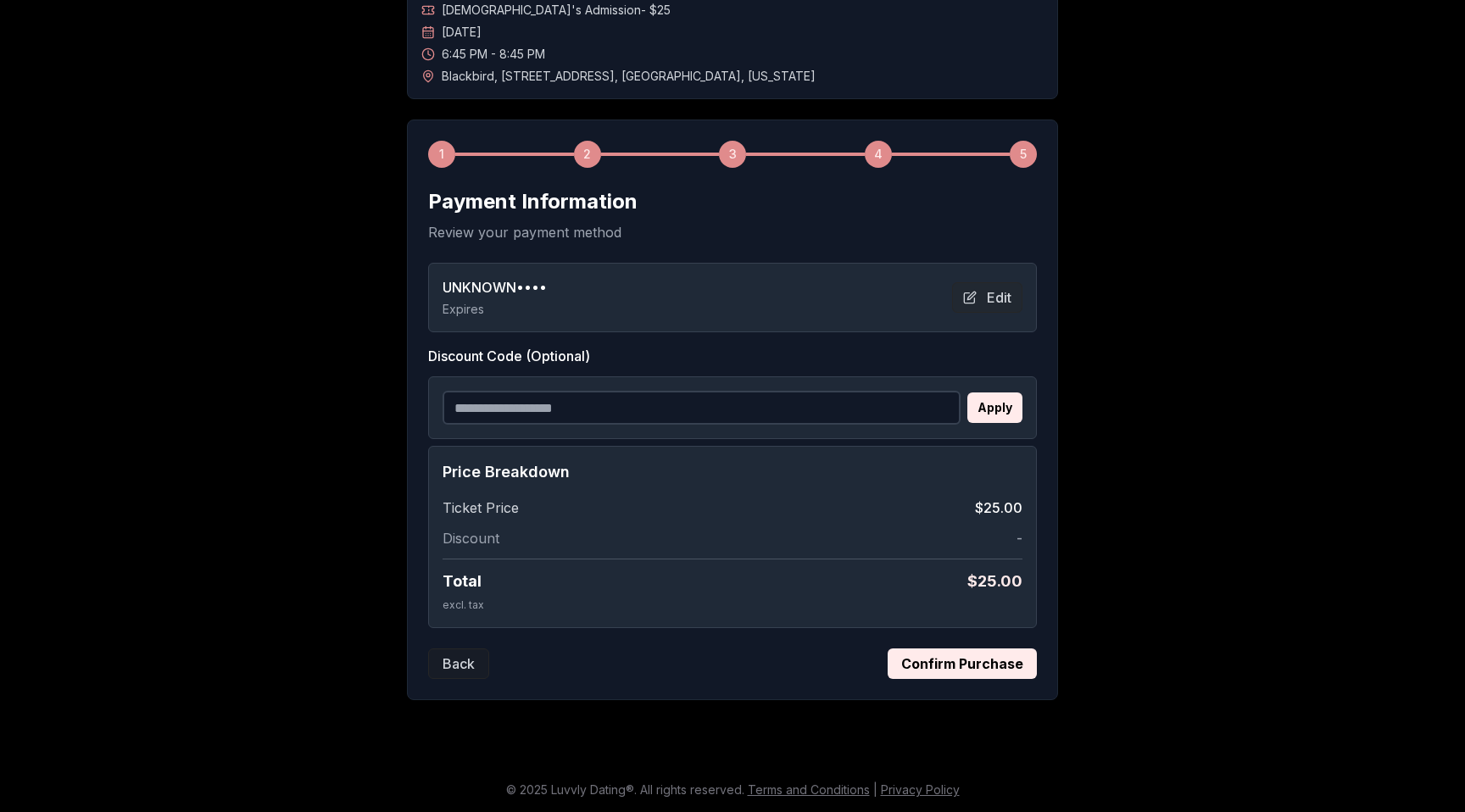
scroll to position [136, 0]
click at [958, 654] on button "Confirm Purchase" at bounding box center [962, 663] width 149 height 30
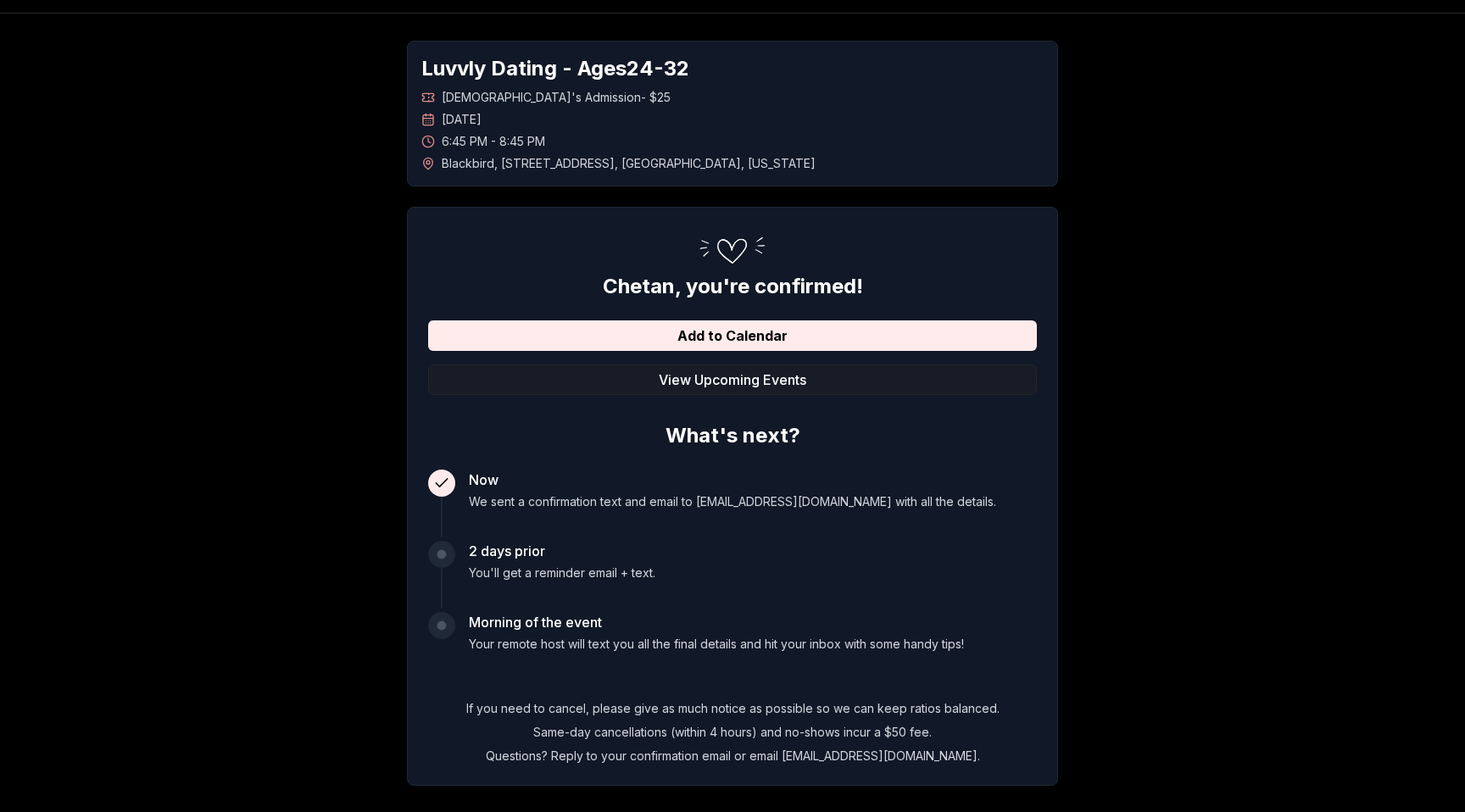
scroll to position [0, 0]
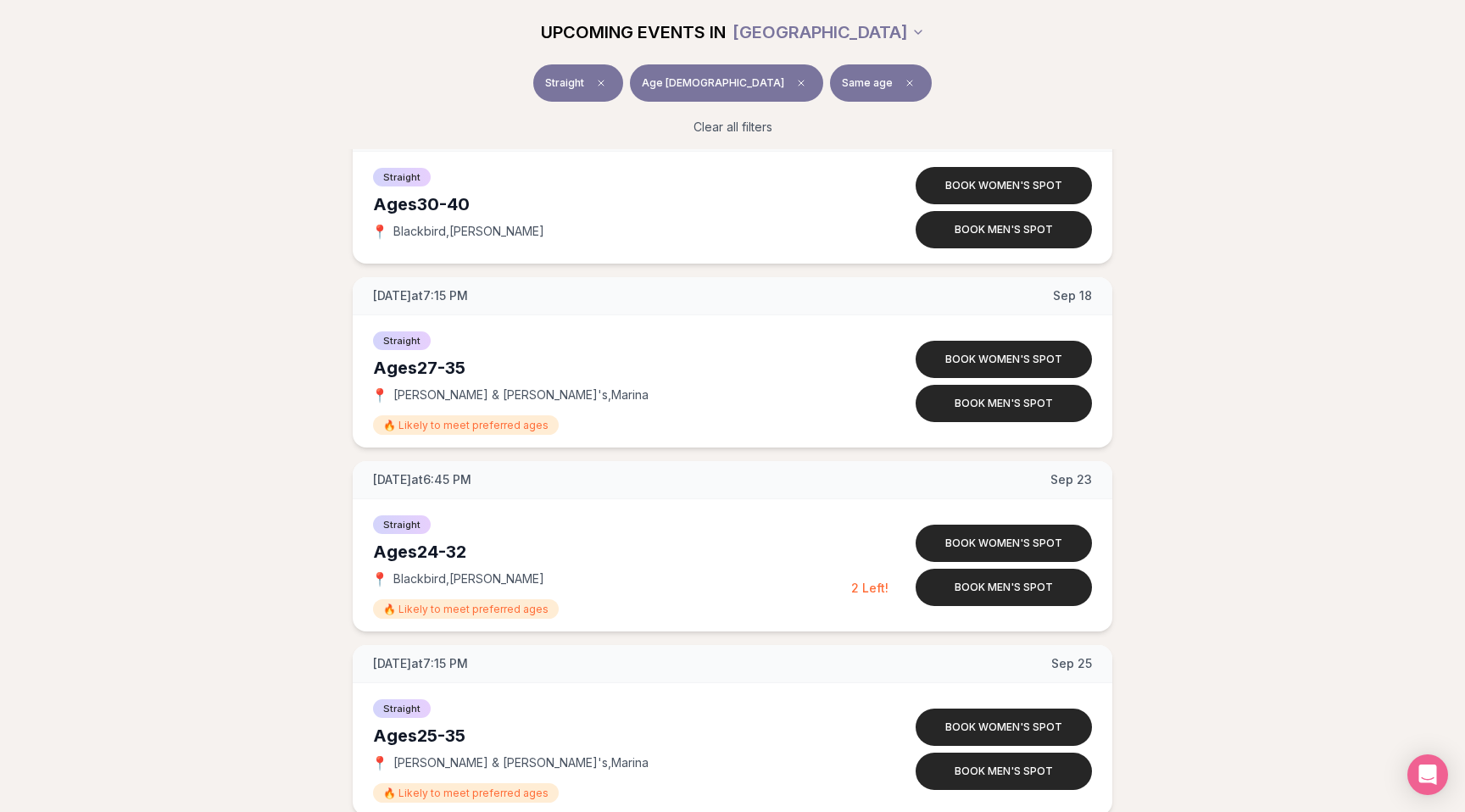
scroll to position [1701, 0]
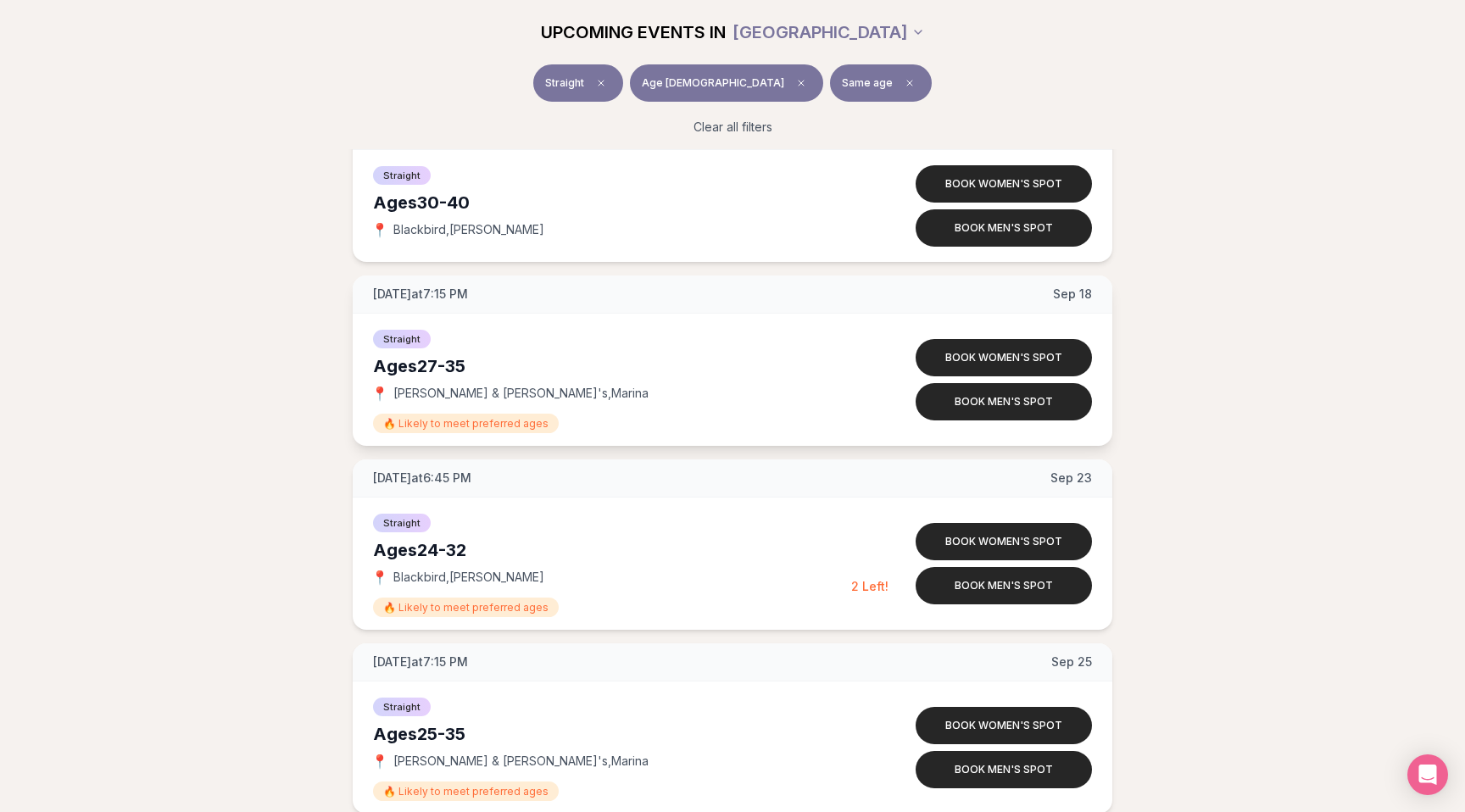
click at [459, 366] on div "Ages [DEMOGRAPHIC_DATA]" at bounding box center [612, 366] width 478 height 23
click at [464, 366] on div "Ages [DEMOGRAPHIC_DATA]" at bounding box center [612, 366] width 478 height 23
click at [459, 366] on div "Ages [DEMOGRAPHIC_DATA]" at bounding box center [612, 366] width 478 height 23
click at [430, 366] on div "Ages [DEMOGRAPHIC_DATA]" at bounding box center [612, 366] width 478 height 23
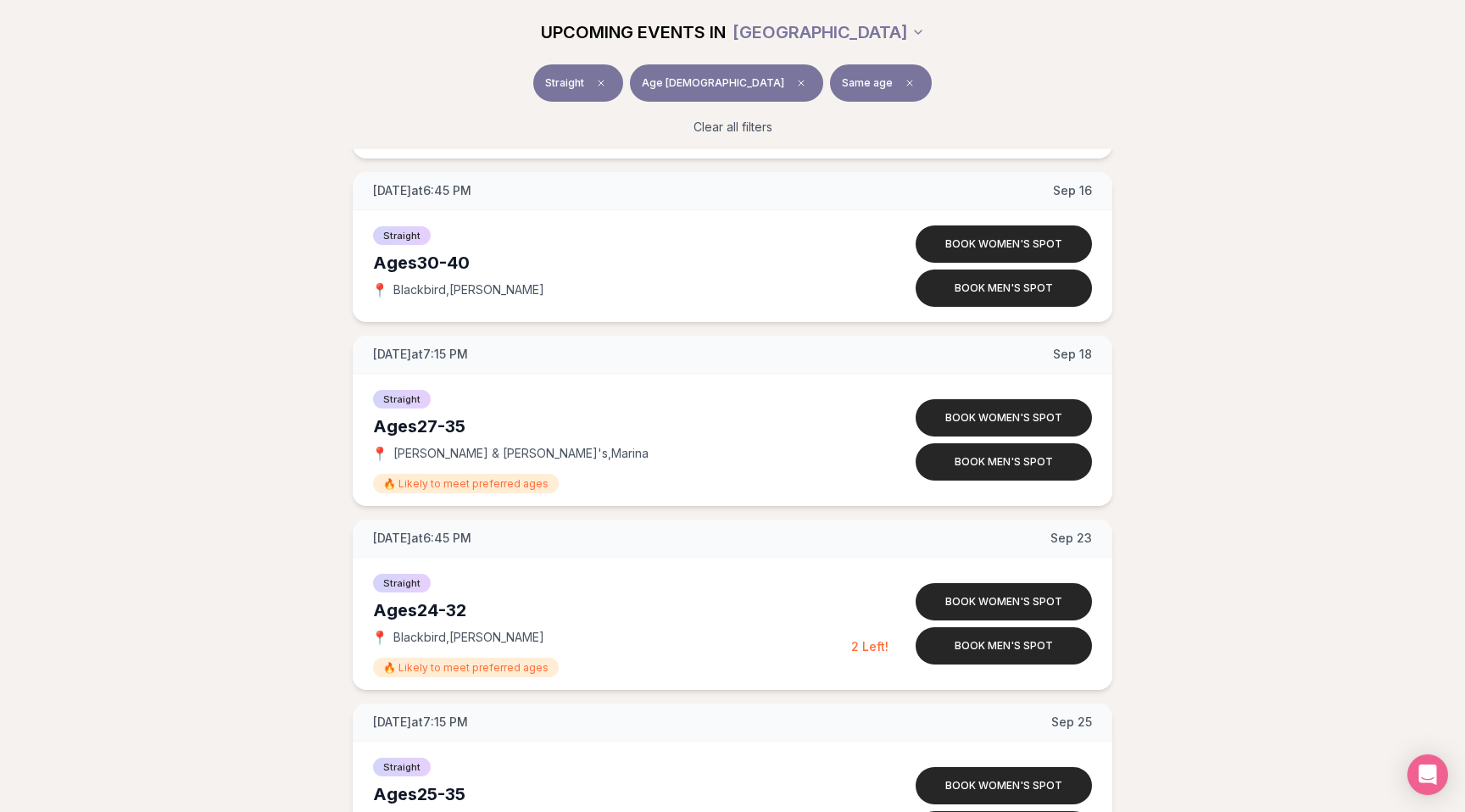
scroll to position [1631, 0]
